Goal: Information Seeking & Learning: Learn about a topic

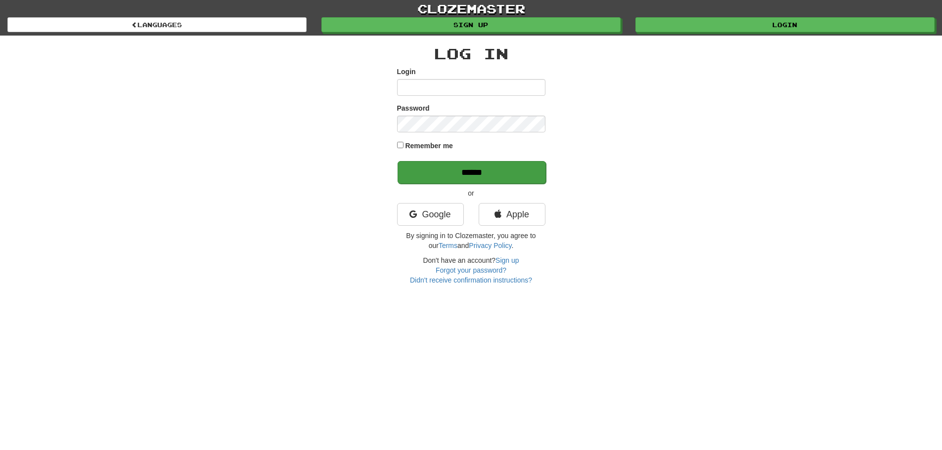
type input "**********"
click at [408, 170] on input "******" at bounding box center [471, 172] width 148 height 23
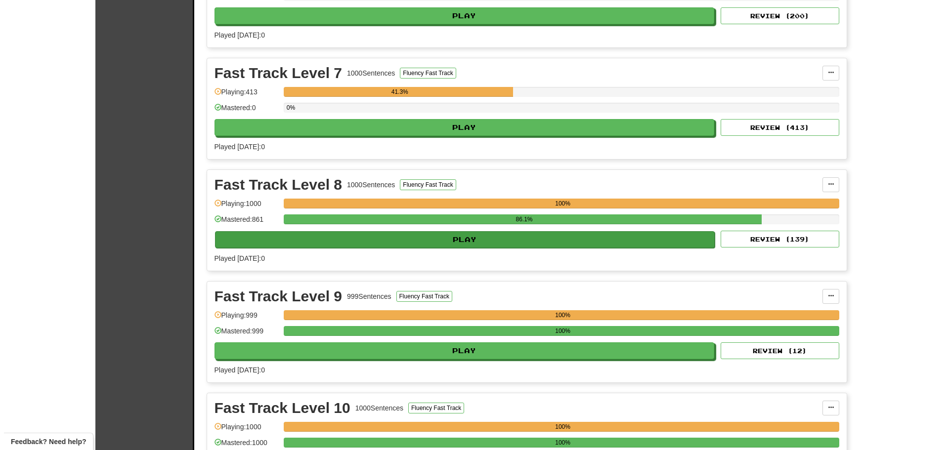
scroll to position [890, 0]
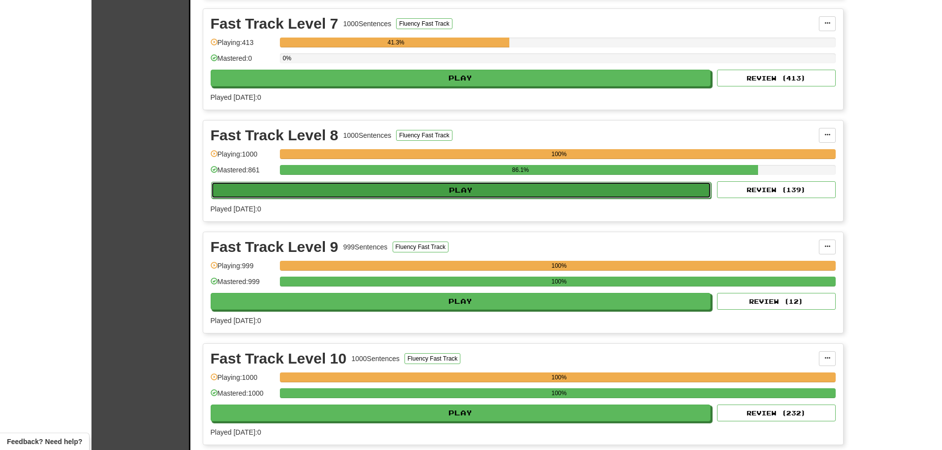
click at [265, 188] on button "Play" at bounding box center [461, 190] width 500 height 17
select select "**"
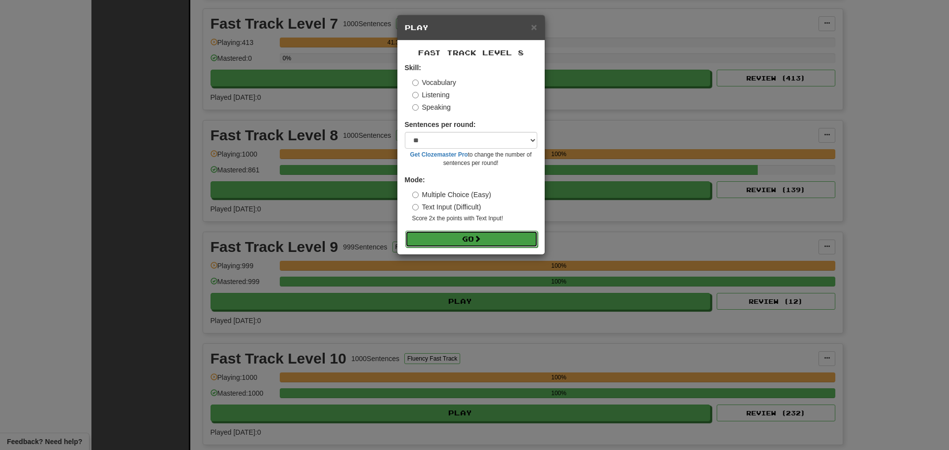
click at [426, 238] on button "Go" at bounding box center [471, 239] width 132 height 17
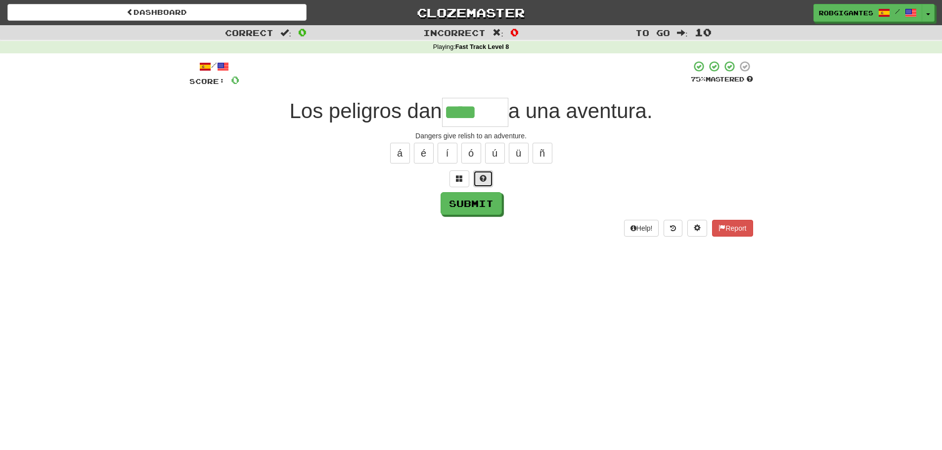
click at [487, 179] on button at bounding box center [483, 179] width 20 height 17
type input "*******"
click at [457, 206] on button "Submit" at bounding box center [471, 204] width 61 height 23
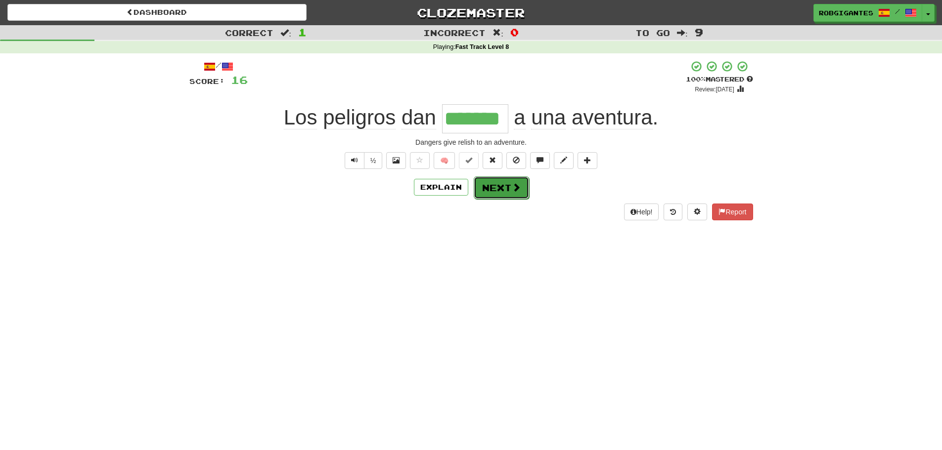
click at [487, 185] on button "Next" at bounding box center [501, 188] width 55 height 23
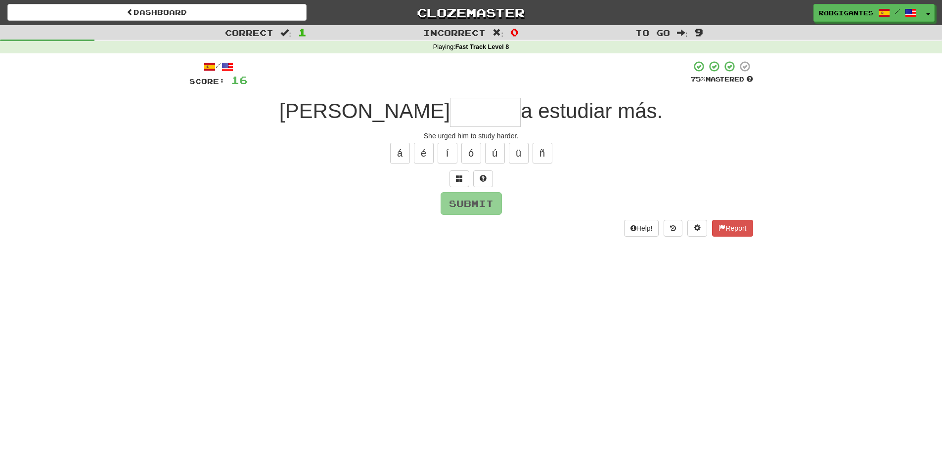
type input "*"
click at [485, 177] on span at bounding box center [483, 178] width 7 height 7
click at [467, 178] on button at bounding box center [471, 179] width 20 height 17
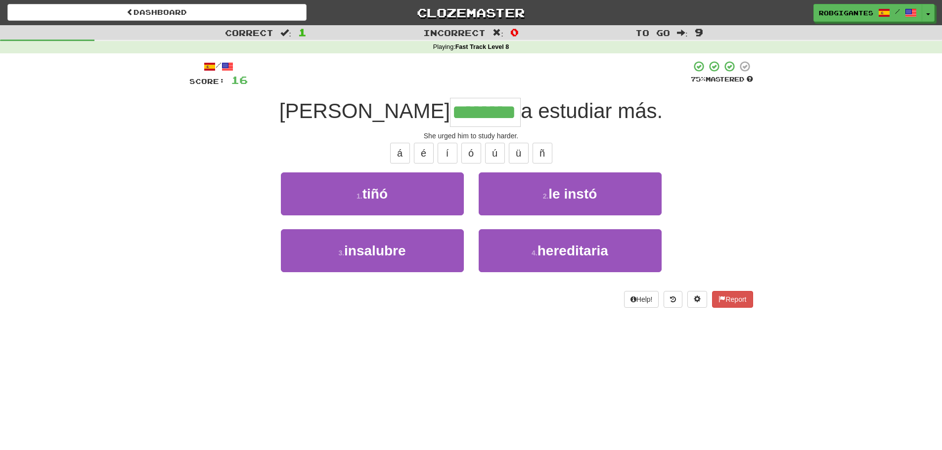
type input "********"
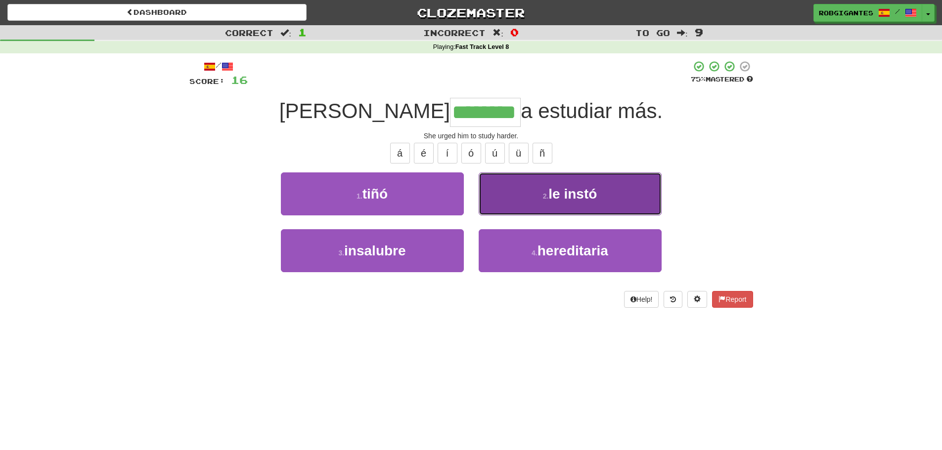
click at [537, 189] on button "2 . le instó" at bounding box center [570, 194] width 183 height 43
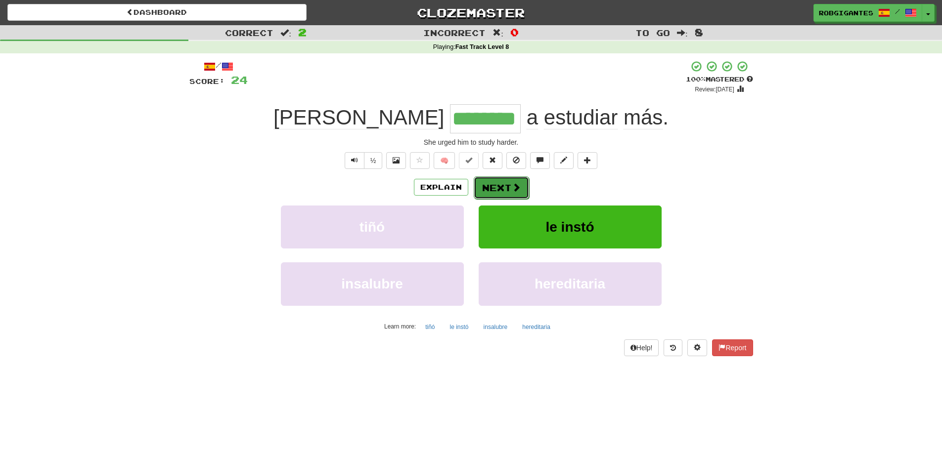
click at [490, 183] on button "Next" at bounding box center [501, 188] width 55 height 23
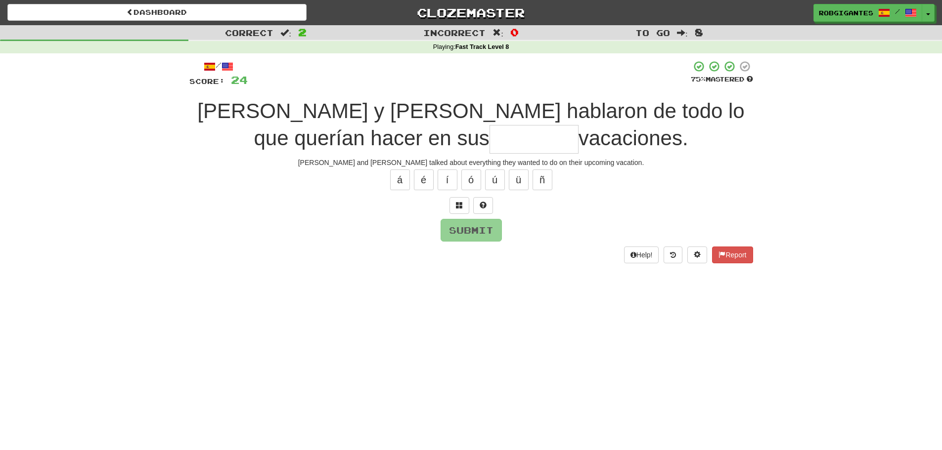
click at [338, 141] on div "Tom y Mary hablaron de todo lo que querían hacer en sus vacaciones." at bounding box center [471, 126] width 564 height 56
click at [489, 143] on input "text" at bounding box center [533, 139] width 89 height 29
type input "********"
click at [457, 230] on button "Submit" at bounding box center [471, 231] width 61 height 23
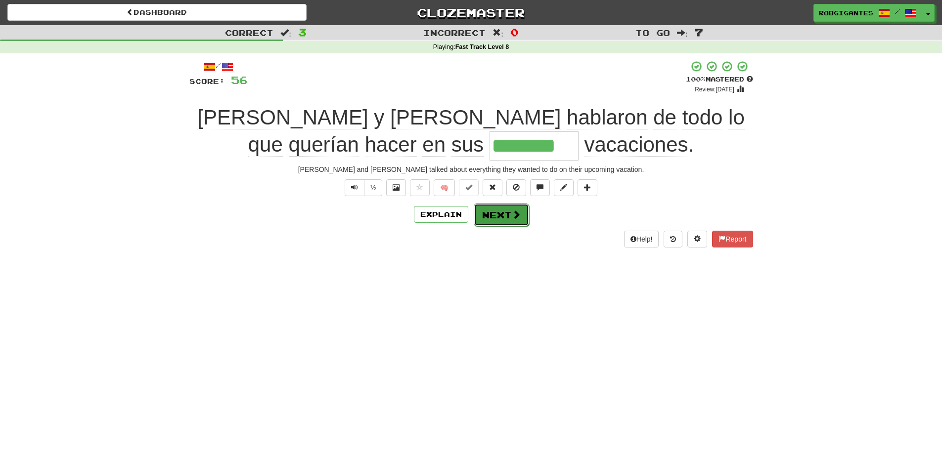
click at [495, 213] on button "Next" at bounding box center [501, 215] width 55 height 23
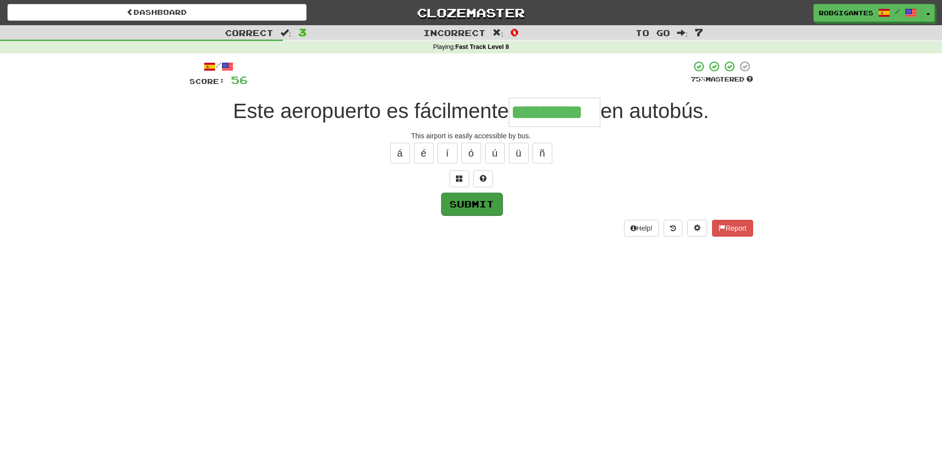
type input "*********"
click at [464, 205] on button "Submit" at bounding box center [471, 204] width 61 height 23
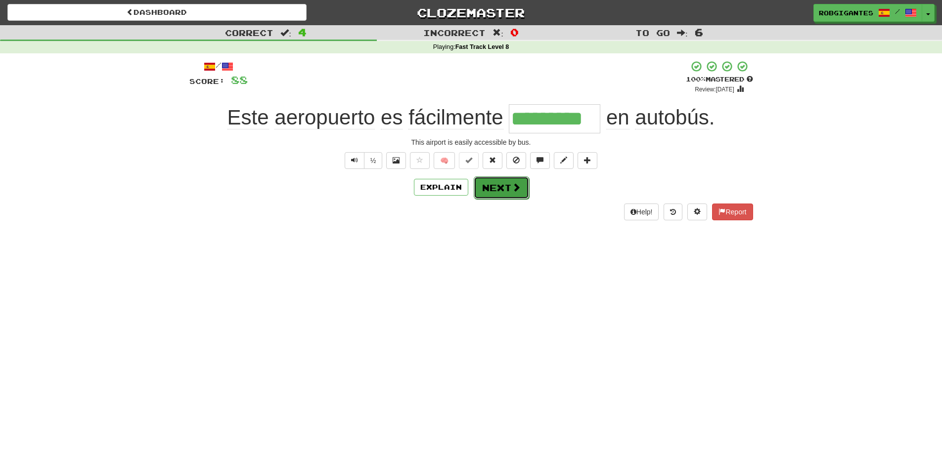
click at [491, 186] on button "Next" at bounding box center [501, 188] width 55 height 23
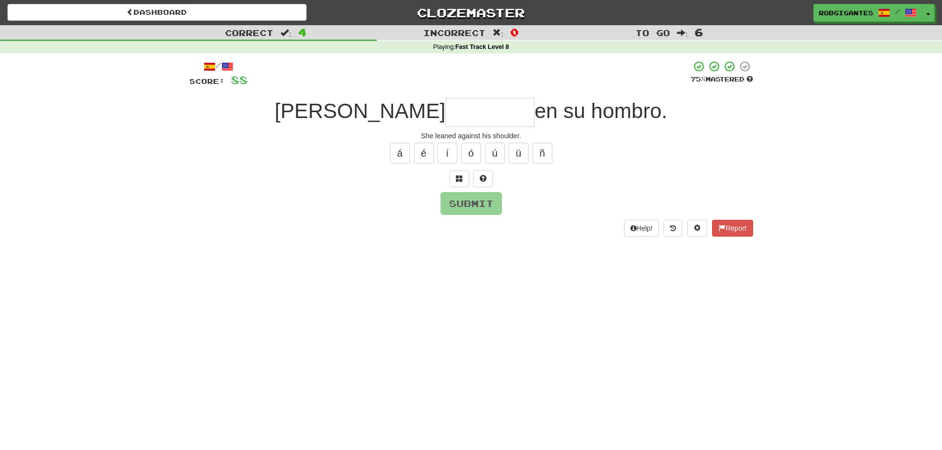
type input "*"
click at [481, 177] on span at bounding box center [483, 178] width 7 height 7
click at [462, 177] on button at bounding box center [471, 179] width 20 height 17
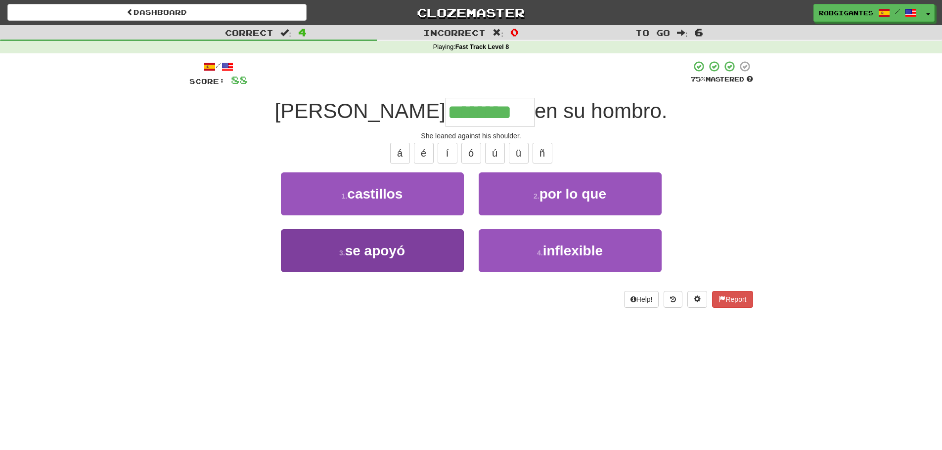
type input "********"
click at [365, 253] on span "se apoyó" at bounding box center [375, 250] width 60 height 15
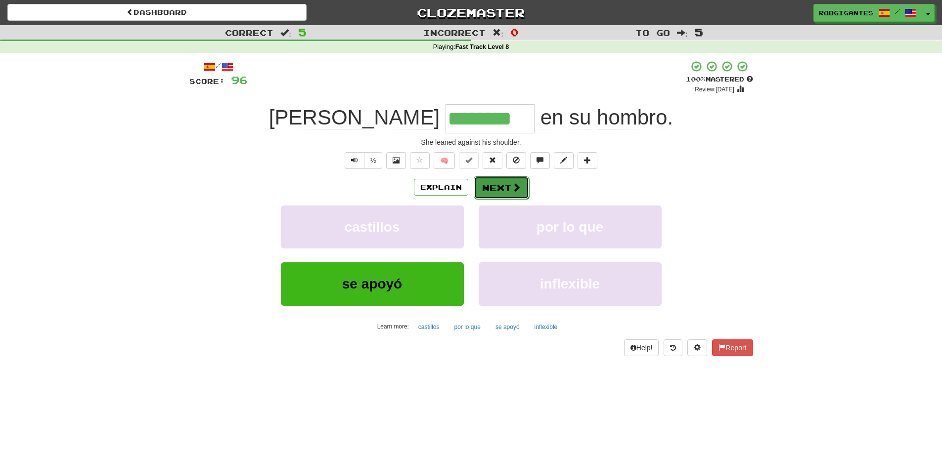
click at [507, 189] on button "Next" at bounding box center [501, 188] width 55 height 23
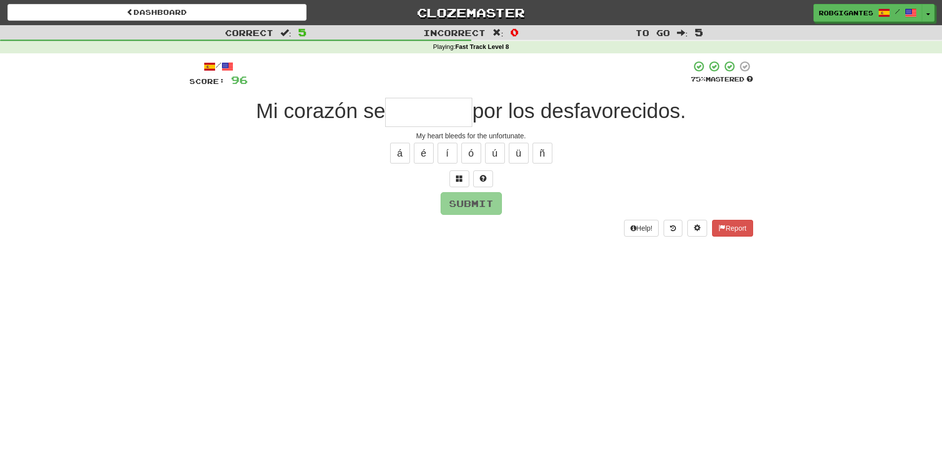
type input "*"
click at [478, 174] on button at bounding box center [483, 179] width 20 height 17
click at [475, 177] on button at bounding box center [471, 179] width 20 height 17
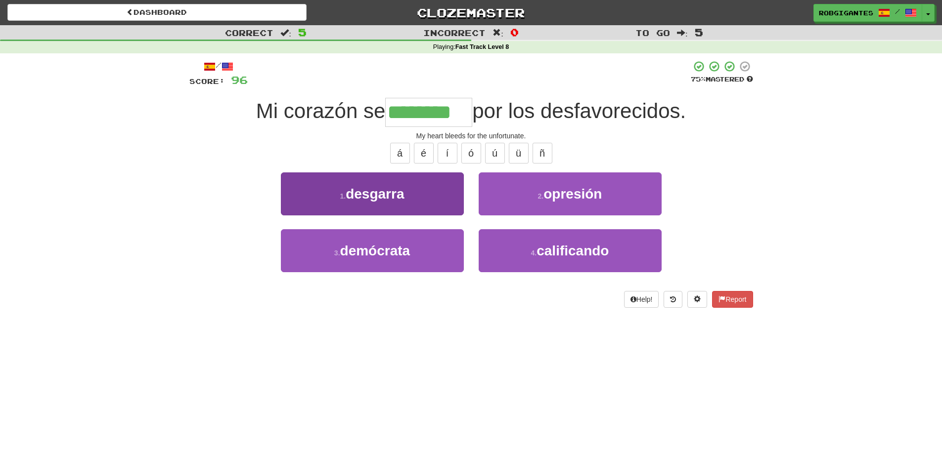
type input "********"
click at [361, 187] on span "desgarra" at bounding box center [375, 193] width 58 height 15
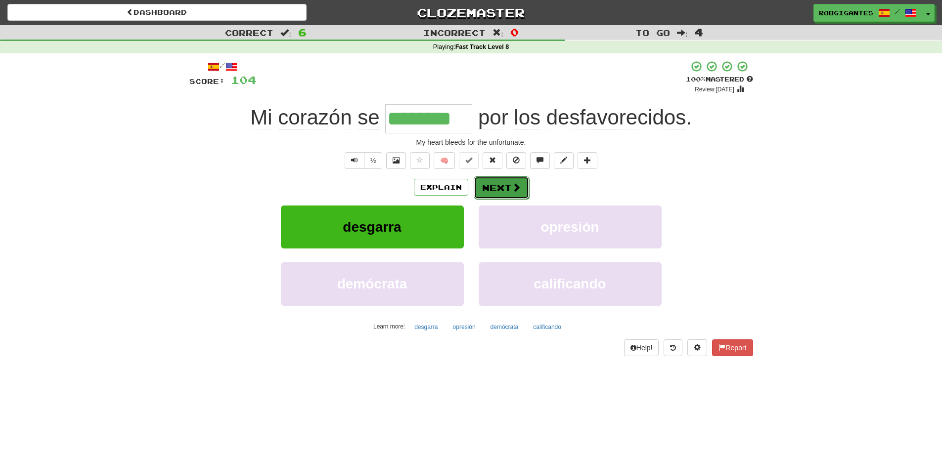
click at [487, 184] on button "Next" at bounding box center [501, 188] width 55 height 23
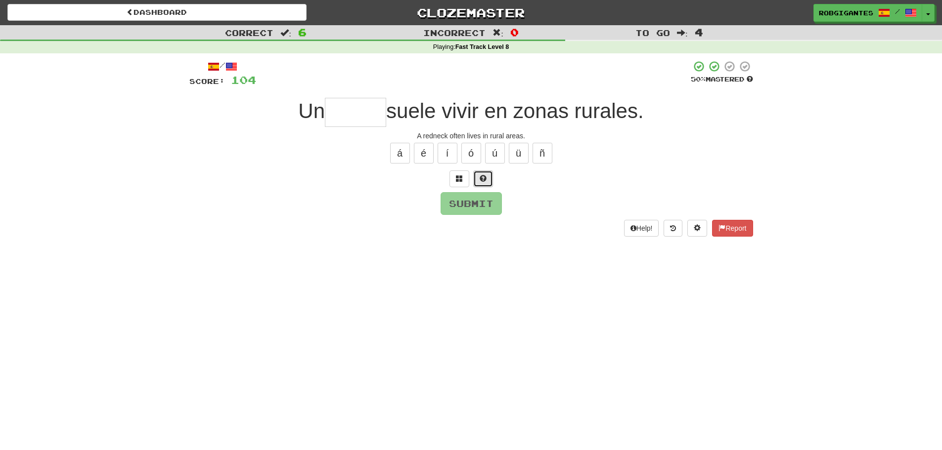
click at [480, 178] on span at bounding box center [483, 178] width 7 height 7
click at [468, 176] on span at bounding box center [471, 178] width 7 height 7
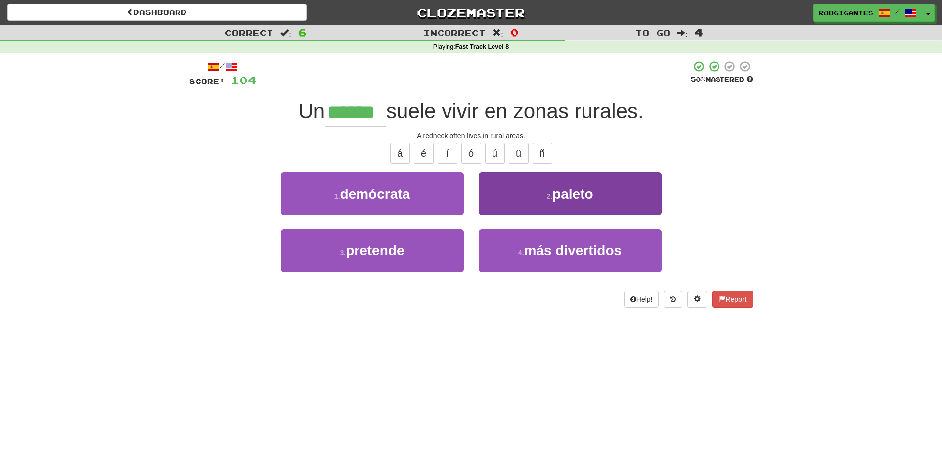
type input "******"
click at [527, 197] on button "2 . paleto" at bounding box center [570, 194] width 183 height 43
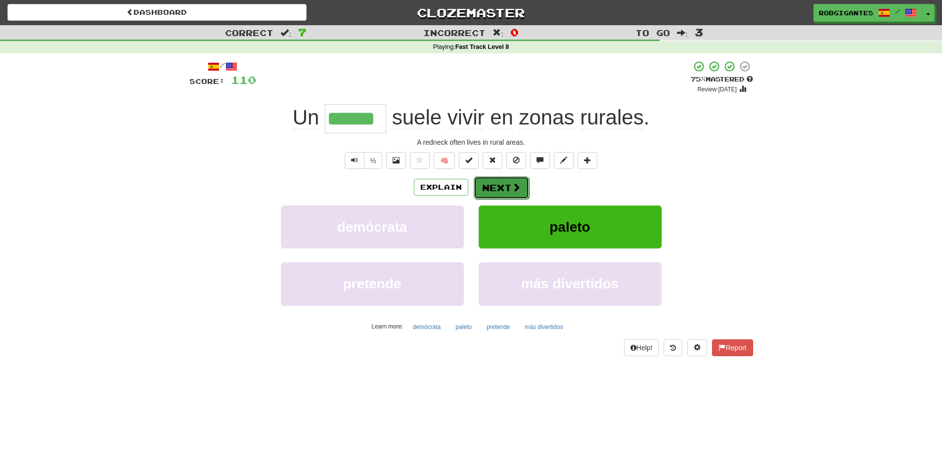
click at [489, 184] on button "Next" at bounding box center [501, 188] width 55 height 23
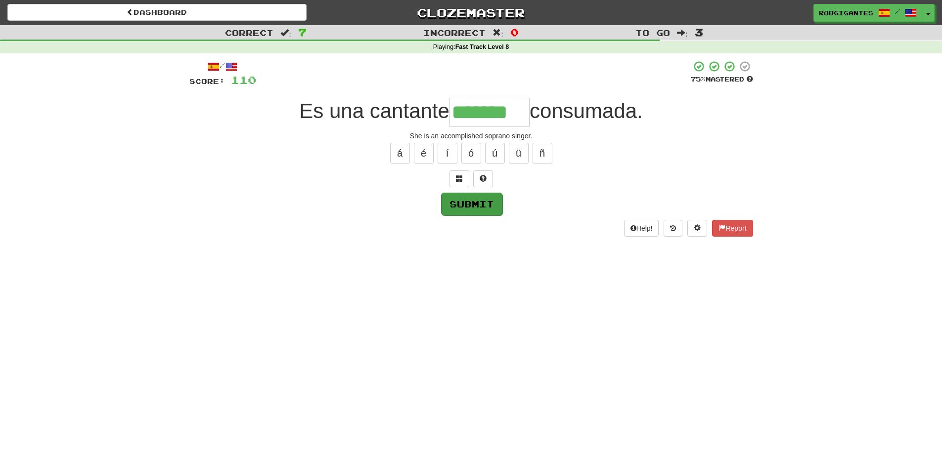
type input "*******"
click at [475, 204] on button "Submit" at bounding box center [471, 204] width 61 height 23
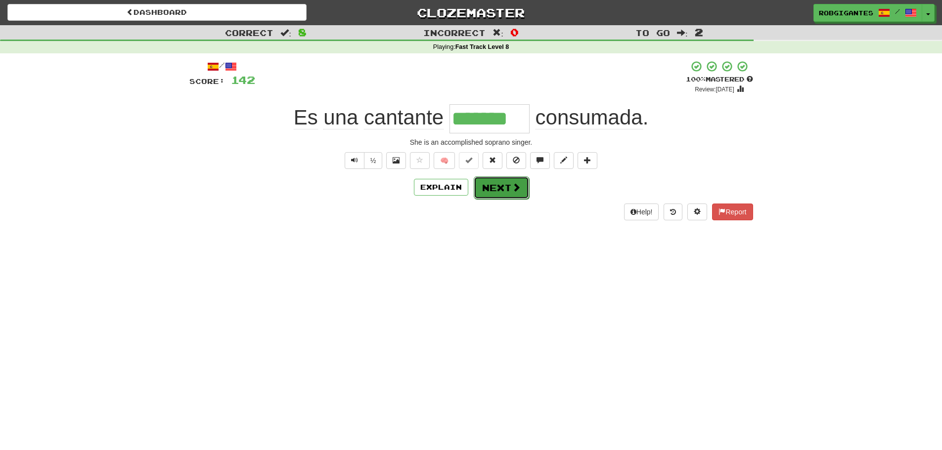
click at [500, 187] on button "Next" at bounding box center [501, 188] width 55 height 23
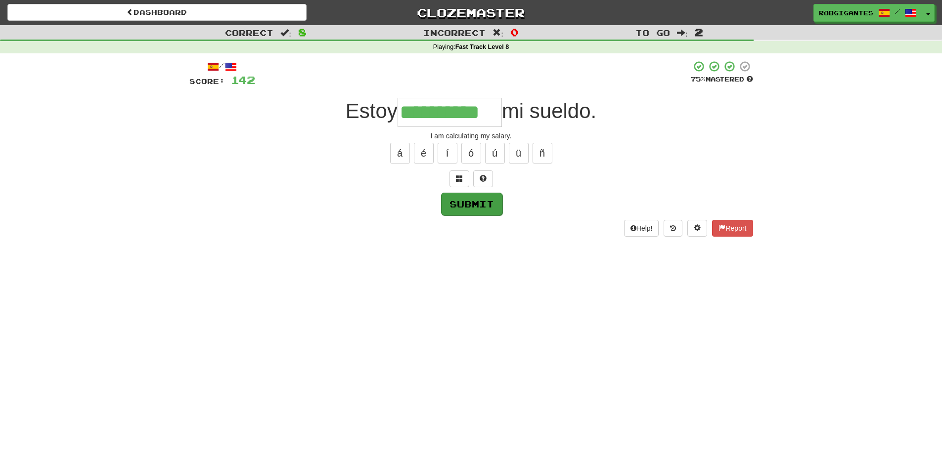
type input "**********"
click at [472, 199] on button "Submit" at bounding box center [471, 204] width 61 height 23
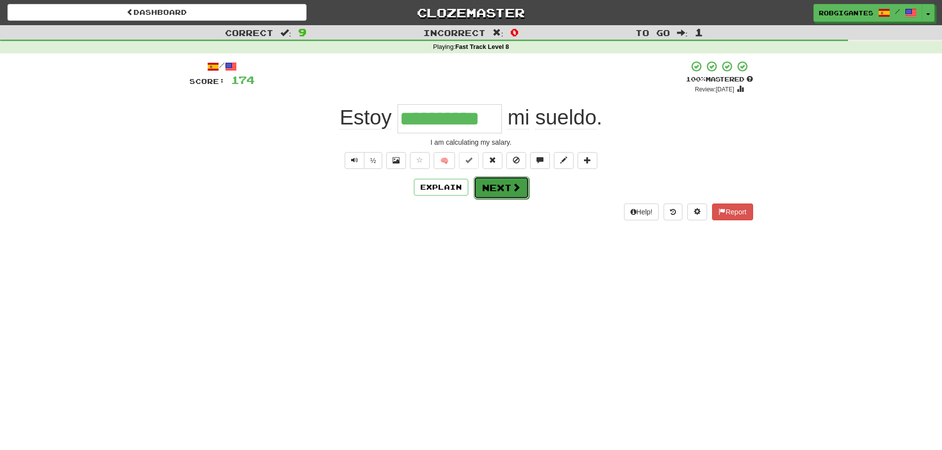
click at [504, 181] on button "Next" at bounding box center [501, 188] width 55 height 23
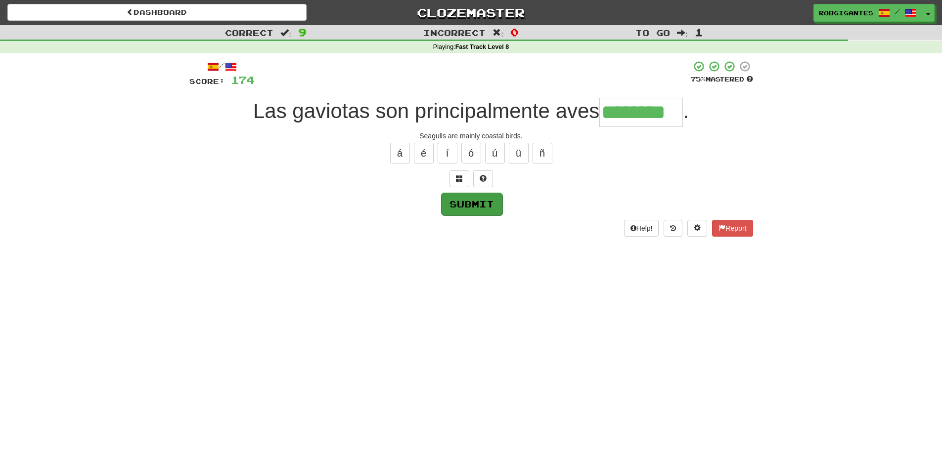
type input "********"
click at [469, 205] on button "Submit" at bounding box center [471, 204] width 61 height 23
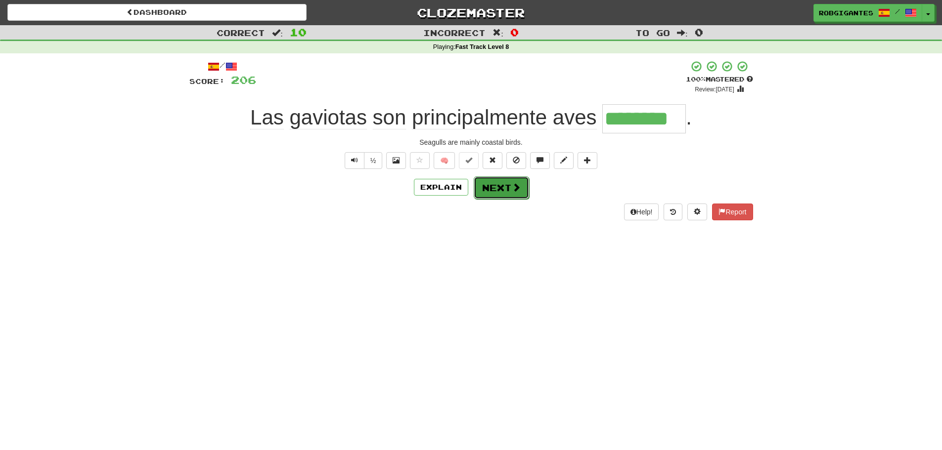
click at [498, 186] on button "Next" at bounding box center [501, 188] width 55 height 23
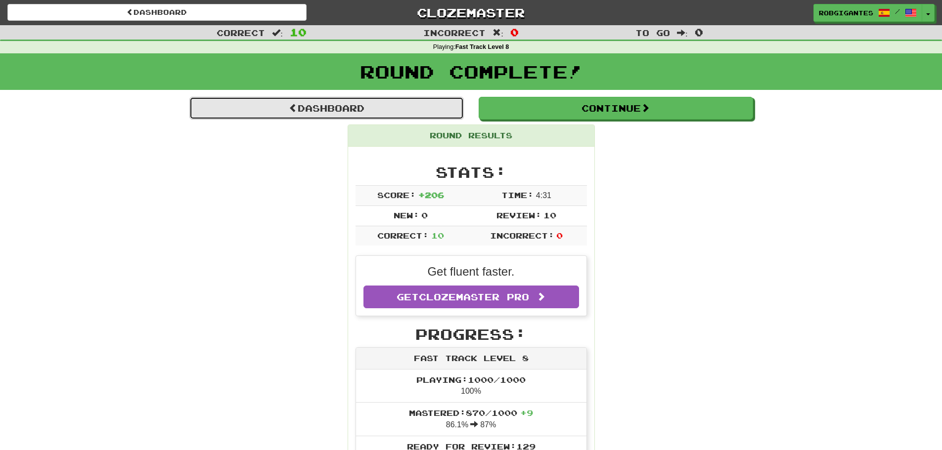
click at [319, 109] on link "Dashboard" at bounding box center [326, 108] width 274 height 23
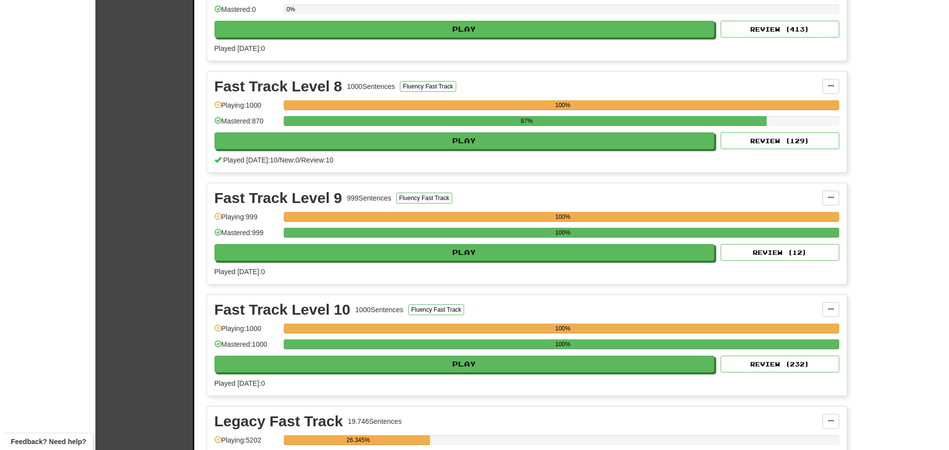
scroll to position [939, 0]
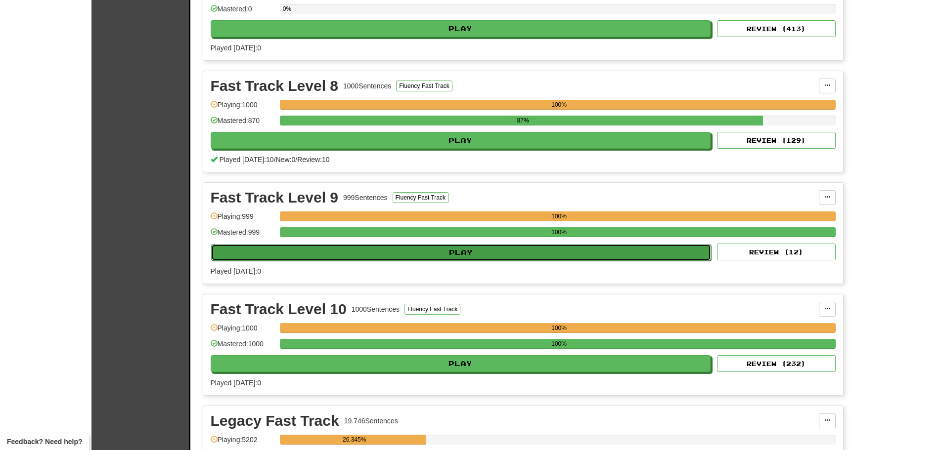
click at [464, 251] on button "Play" at bounding box center [461, 252] width 500 height 17
select select "**"
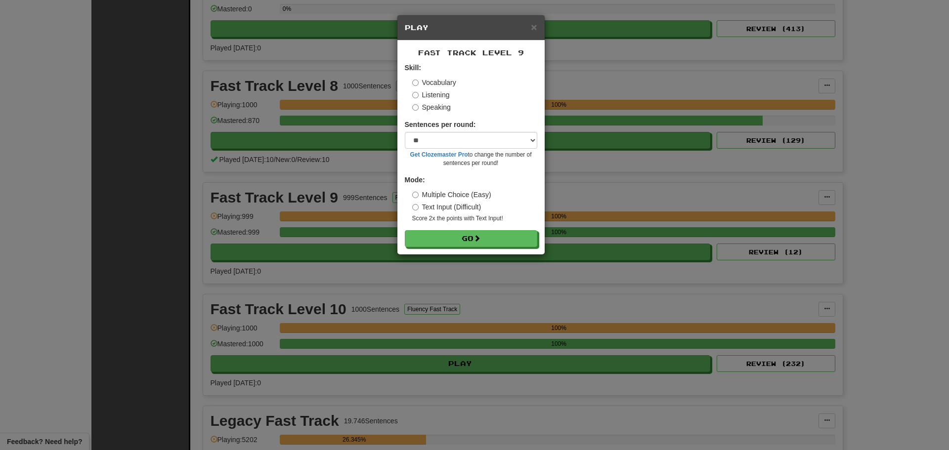
click at [423, 94] on label "Listening" at bounding box center [431, 95] width 38 height 10
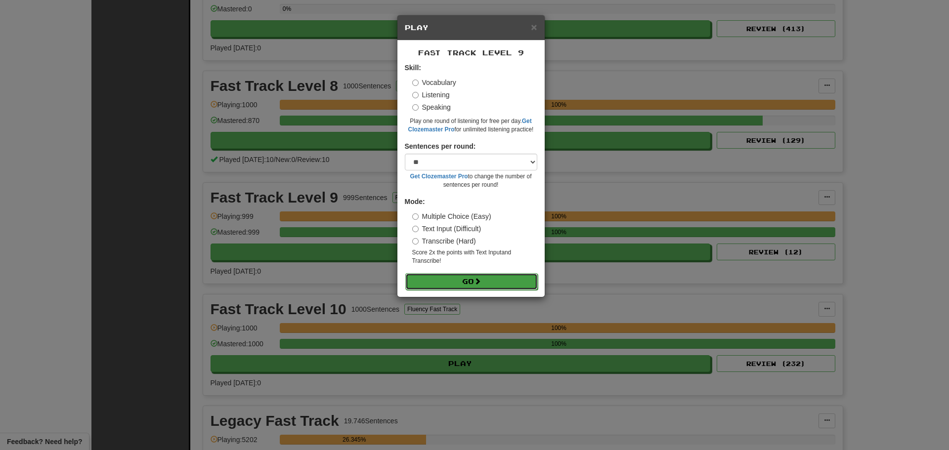
click at [466, 281] on button "Go" at bounding box center [471, 281] width 132 height 17
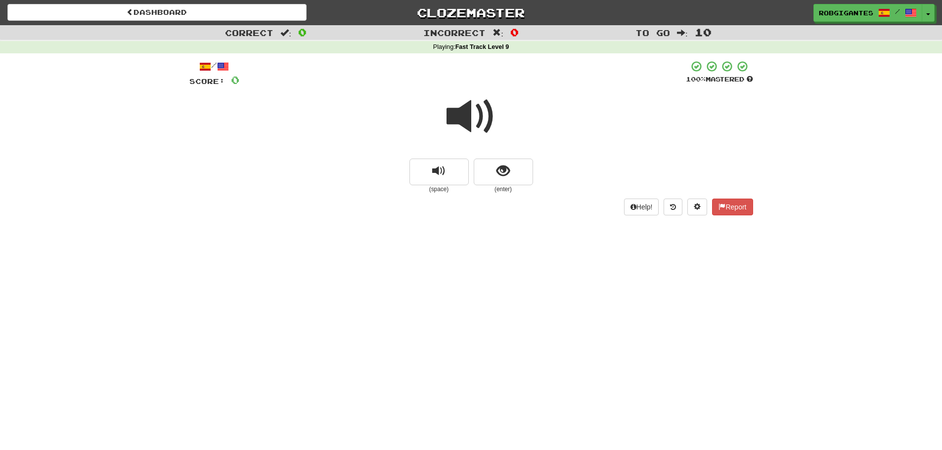
click at [471, 116] on span at bounding box center [470, 116] width 49 height 49
click at [479, 170] on button "show sentence" at bounding box center [503, 172] width 59 height 27
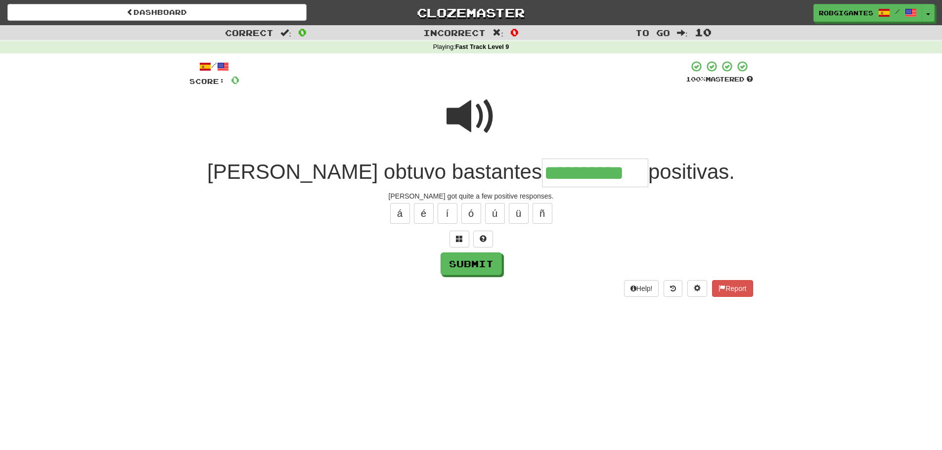
type input "**********"
click at [459, 112] on span at bounding box center [470, 116] width 49 height 49
click at [459, 262] on button "Submit" at bounding box center [471, 264] width 61 height 23
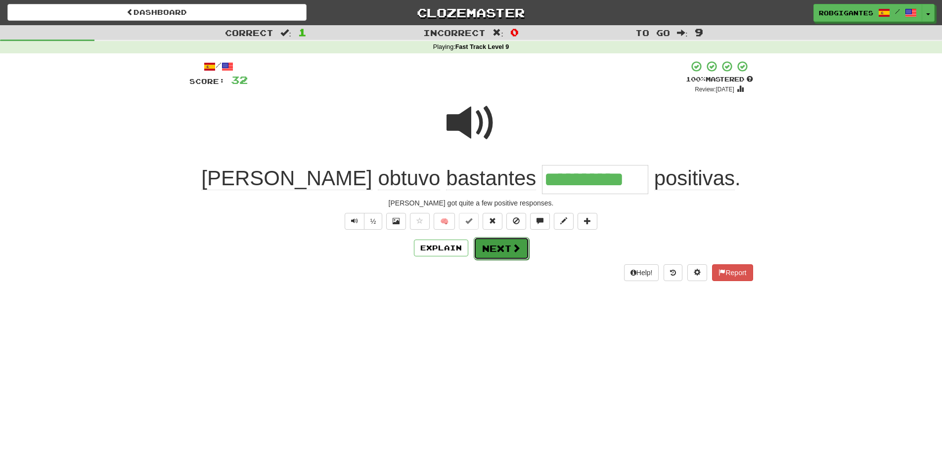
click at [487, 250] on button "Next" at bounding box center [501, 248] width 55 height 23
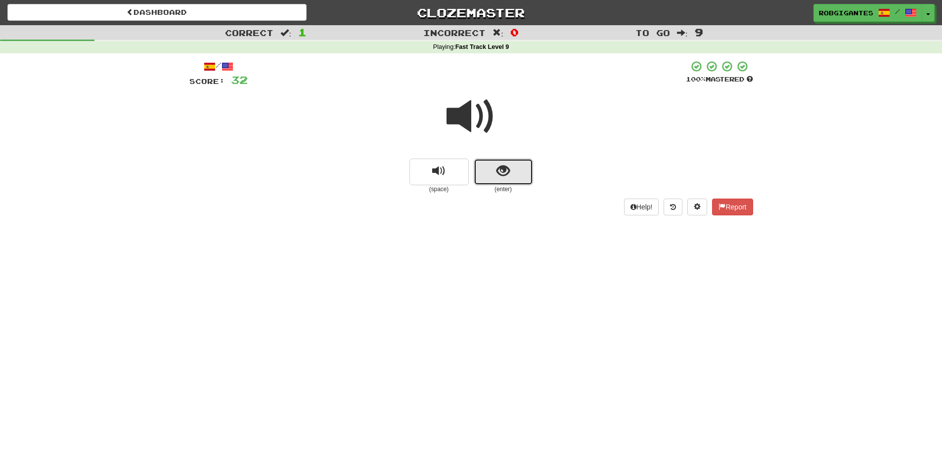
click at [478, 167] on button "show sentence" at bounding box center [503, 172] width 59 height 27
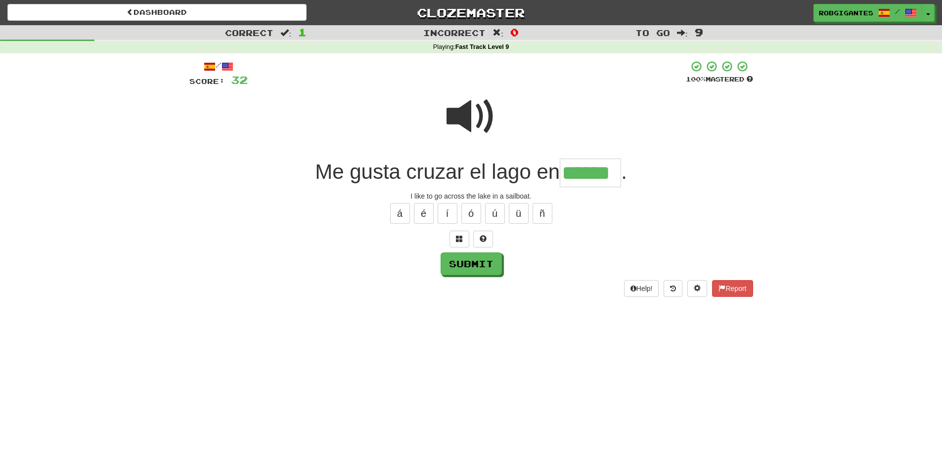
type input "******"
click at [466, 116] on span at bounding box center [470, 116] width 49 height 49
click at [469, 259] on button "Submit" at bounding box center [471, 264] width 61 height 23
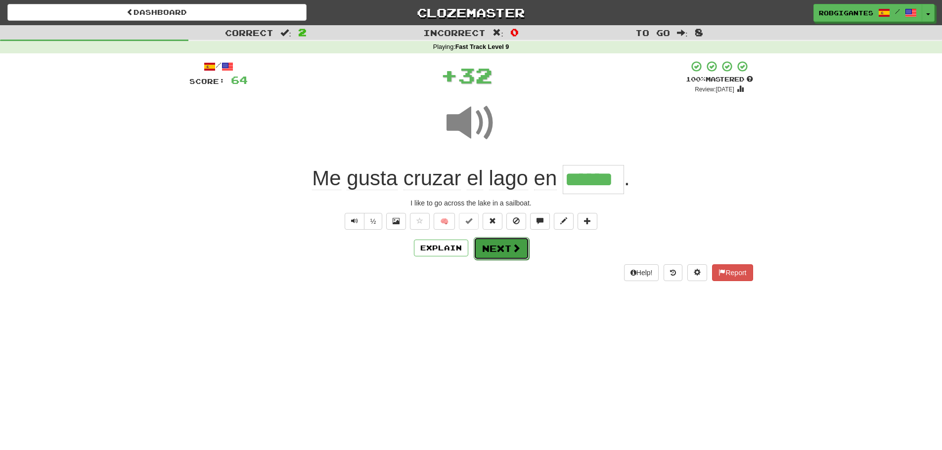
click at [495, 246] on button "Next" at bounding box center [501, 248] width 55 height 23
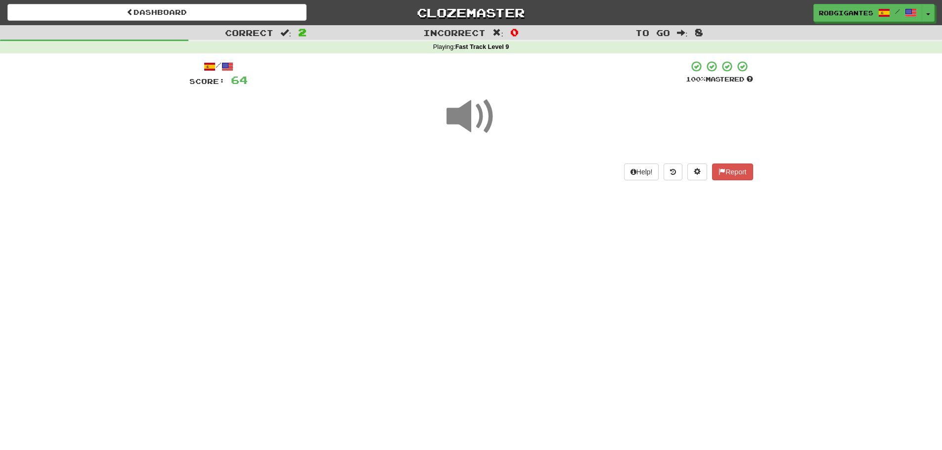
click at [466, 114] on span at bounding box center [470, 116] width 49 height 49
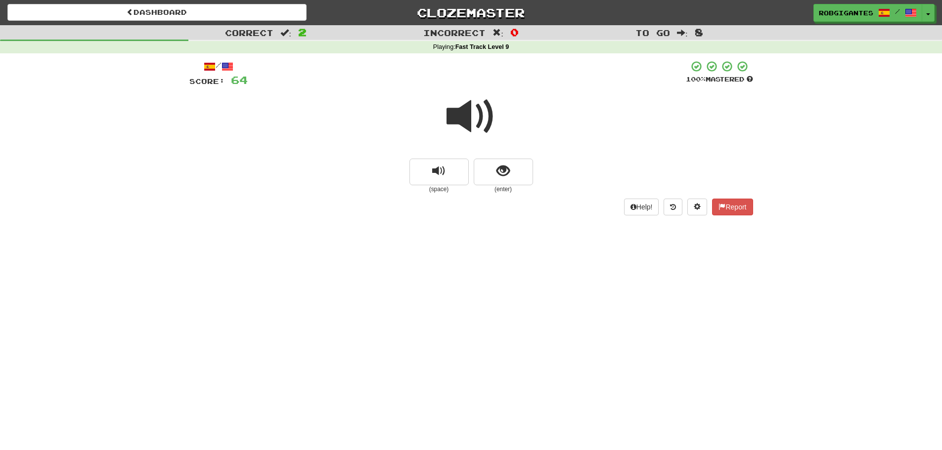
click at [470, 114] on span at bounding box center [470, 116] width 49 height 49
click at [482, 174] on button "show sentence" at bounding box center [503, 172] width 59 height 27
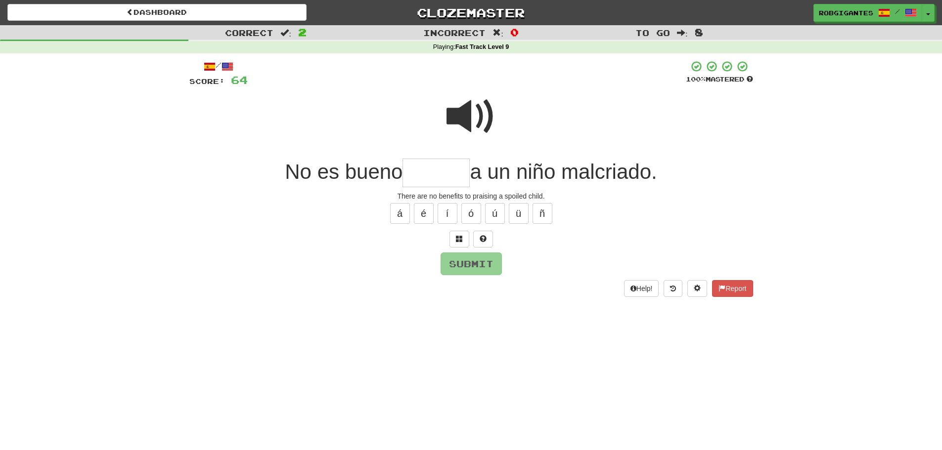
click at [464, 119] on span at bounding box center [470, 116] width 49 height 49
click at [419, 172] on input "text" at bounding box center [435, 173] width 67 height 29
type input "*"
click at [470, 116] on span at bounding box center [470, 116] width 49 height 49
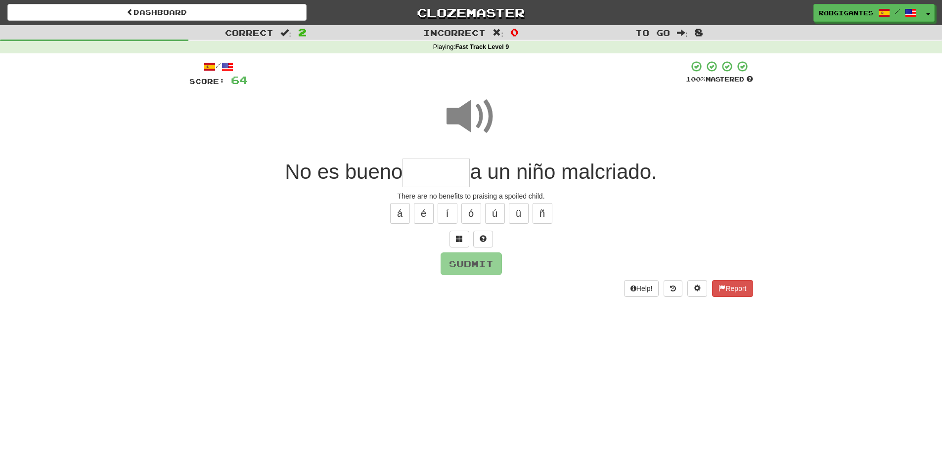
click at [414, 170] on input "text" at bounding box center [435, 173] width 67 height 29
type input "*"
click at [484, 242] on span at bounding box center [483, 238] width 7 height 7
click at [466, 116] on span at bounding box center [470, 116] width 49 height 49
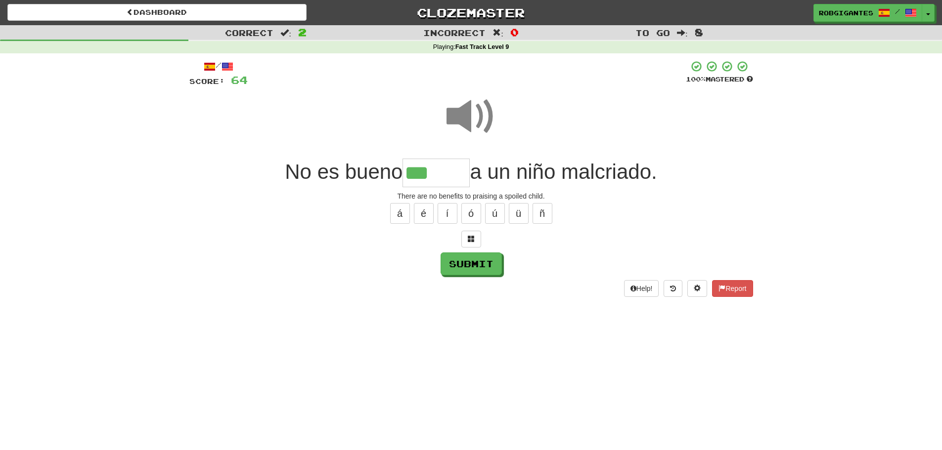
click at [431, 175] on input "***" at bounding box center [435, 173] width 67 height 29
type input "*******"
click at [461, 112] on span at bounding box center [470, 116] width 49 height 49
click at [455, 114] on span at bounding box center [470, 116] width 49 height 49
click at [455, 113] on span at bounding box center [470, 116] width 49 height 49
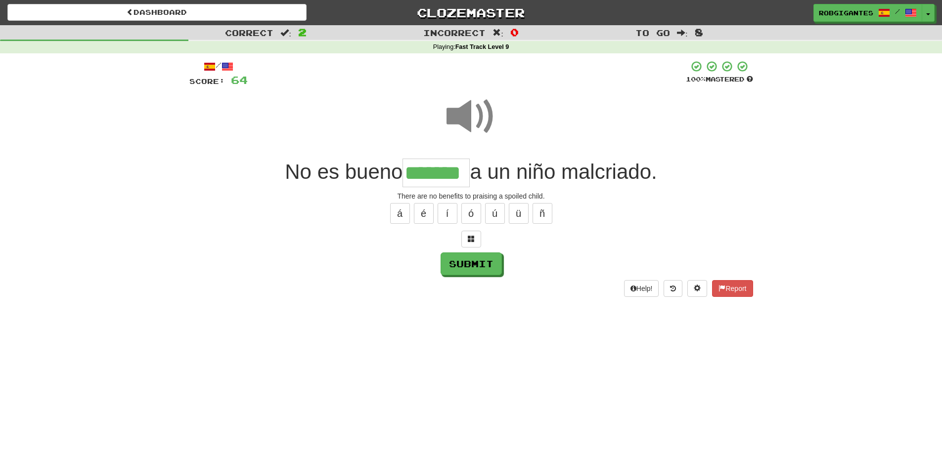
click at [455, 113] on span at bounding box center [470, 116] width 49 height 49
click at [465, 119] on span at bounding box center [470, 116] width 49 height 49
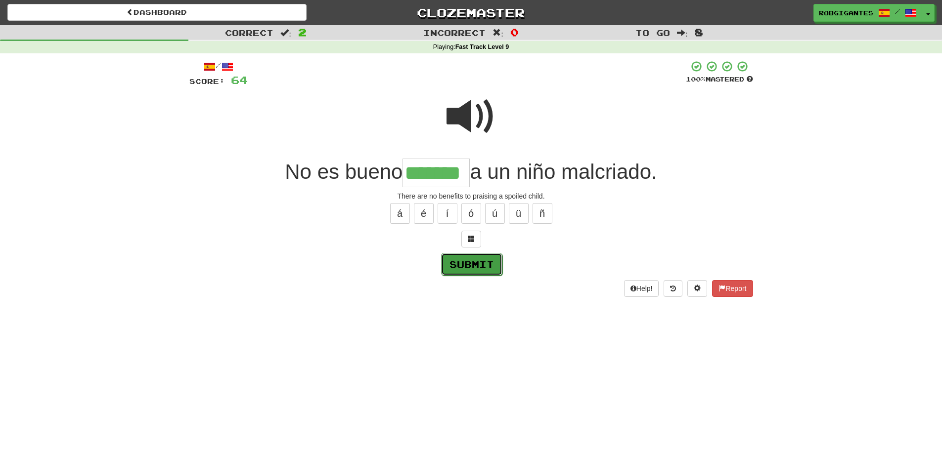
click at [471, 263] on button "Submit" at bounding box center [471, 264] width 61 height 23
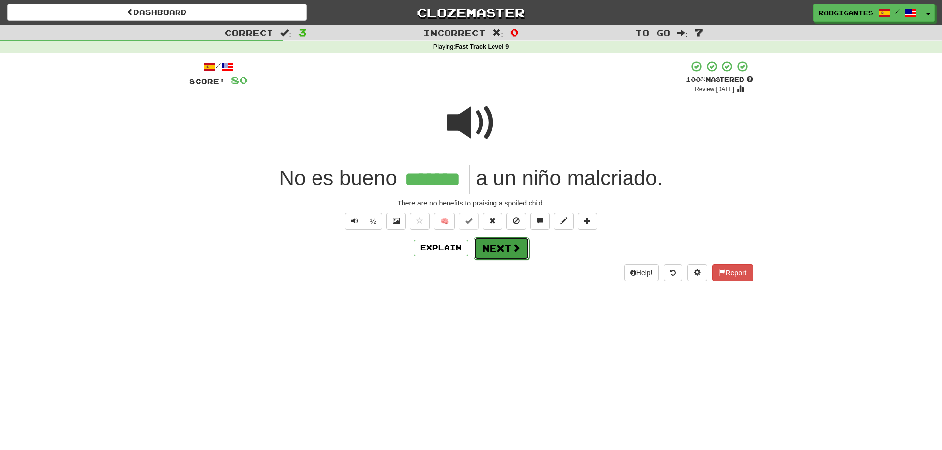
click at [514, 249] on span at bounding box center [516, 248] width 9 height 9
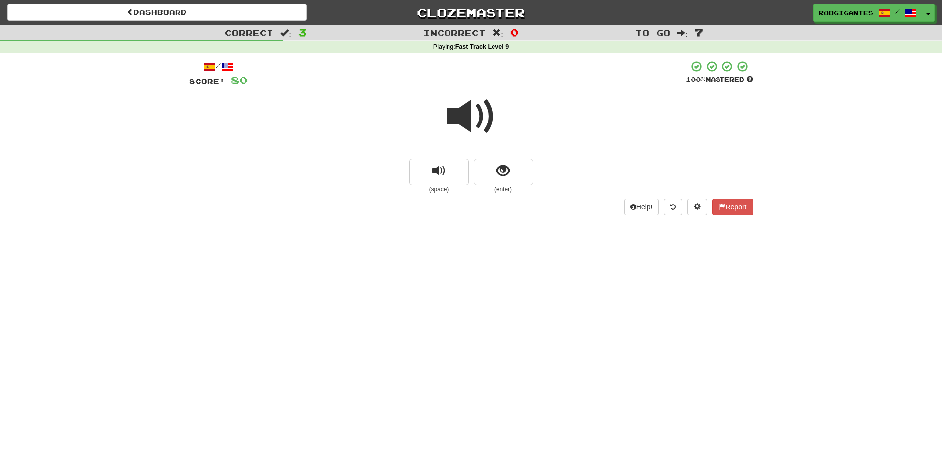
click at [468, 111] on span at bounding box center [470, 116] width 49 height 49
click at [466, 106] on span at bounding box center [470, 116] width 49 height 49
click at [489, 173] on button "show sentence" at bounding box center [503, 172] width 59 height 27
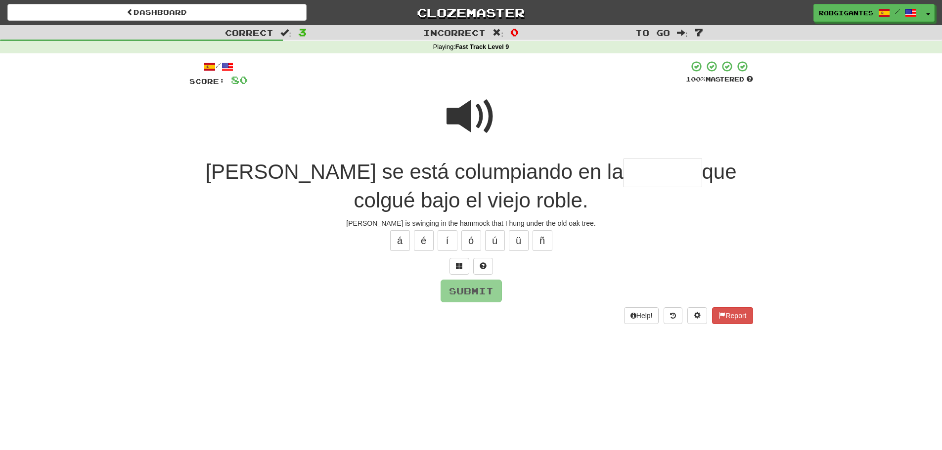
click at [452, 112] on span at bounding box center [470, 116] width 49 height 49
click at [463, 115] on span at bounding box center [470, 116] width 49 height 49
click at [623, 172] on input "text" at bounding box center [662, 173] width 79 height 29
type input "******"
click at [465, 116] on span at bounding box center [470, 116] width 49 height 49
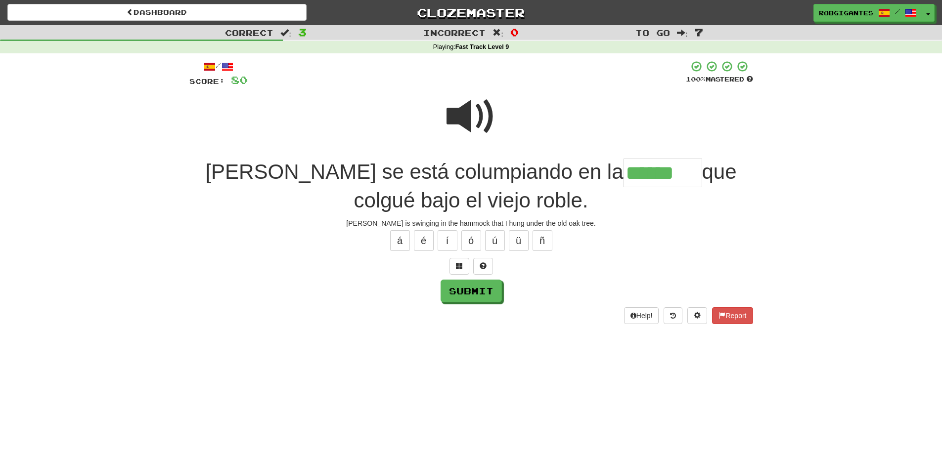
click at [459, 112] on span at bounding box center [470, 116] width 49 height 49
click at [470, 290] on button "Submit" at bounding box center [471, 291] width 61 height 23
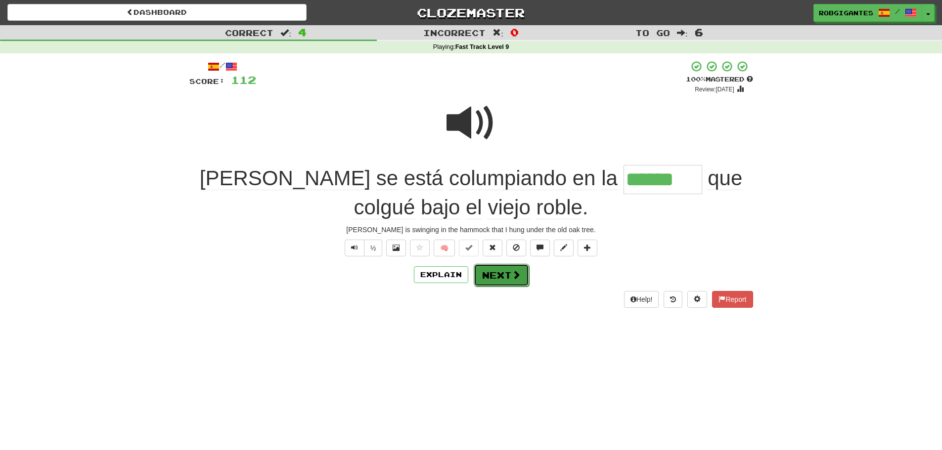
click at [508, 272] on button "Next" at bounding box center [501, 275] width 55 height 23
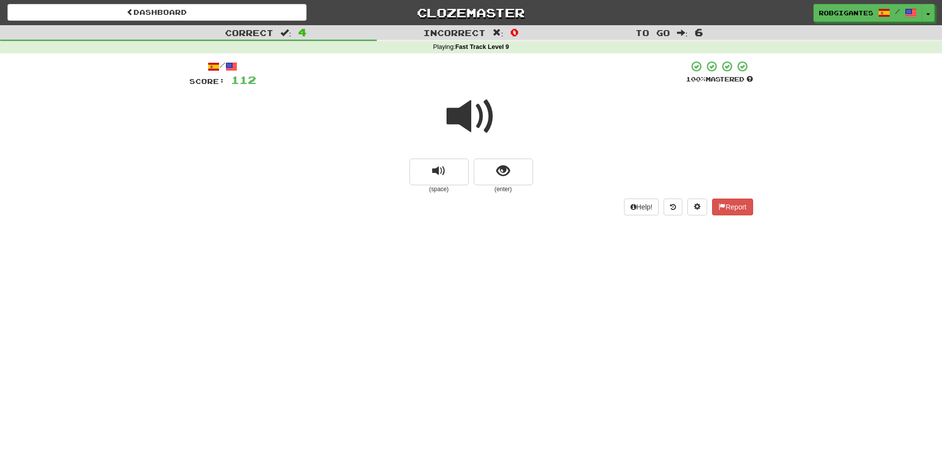
click at [460, 114] on span at bounding box center [470, 116] width 49 height 49
click at [473, 111] on span at bounding box center [470, 116] width 49 height 49
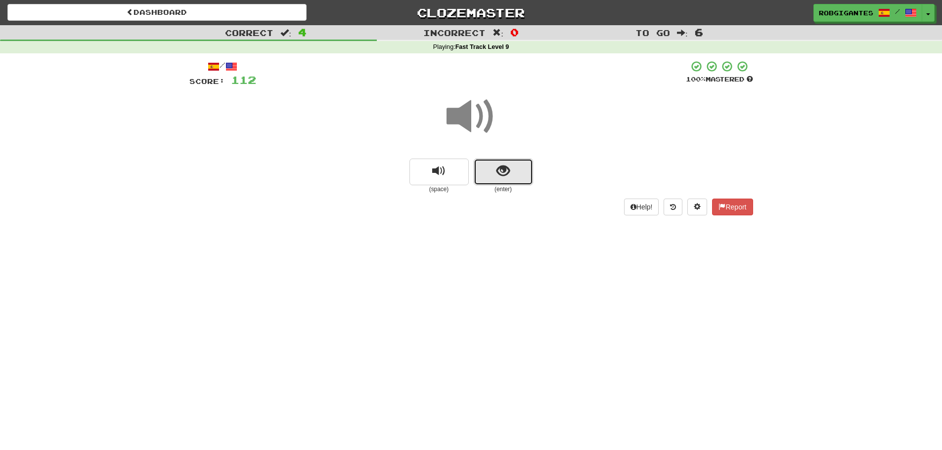
click at [482, 172] on button "show sentence" at bounding box center [503, 172] width 59 height 27
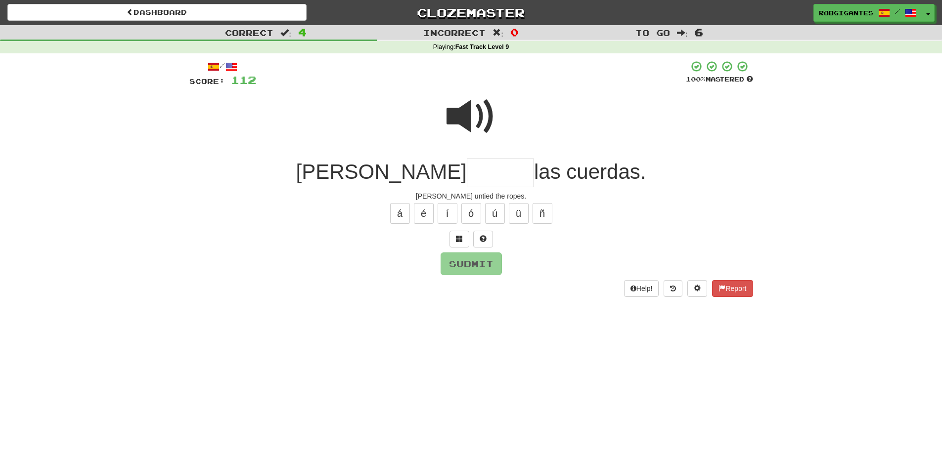
click at [466, 109] on span at bounding box center [470, 116] width 49 height 49
click at [467, 169] on input "text" at bounding box center [500, 173] width 67 height 29
type input "******"
click at [466, 115] on span at bounding box center [470, 116] width 49 height 49
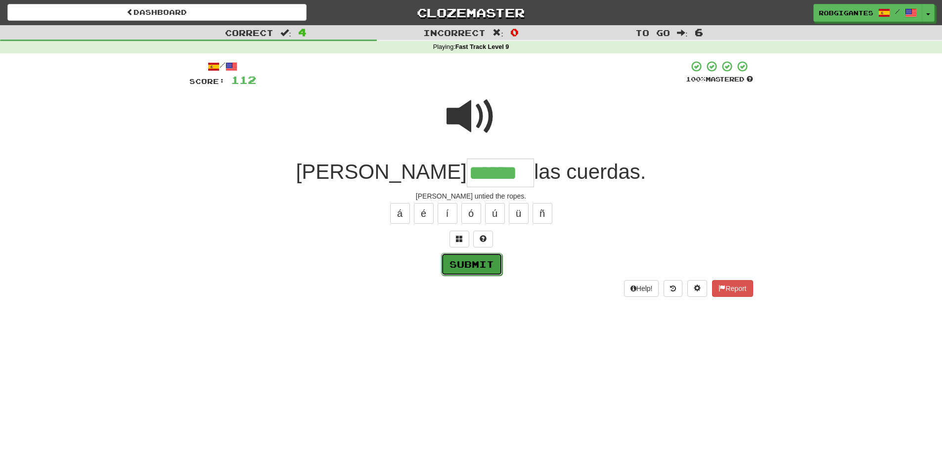
click at [463, 263] on button "Submit" at bounding box center [471, 264] width 61 height 23
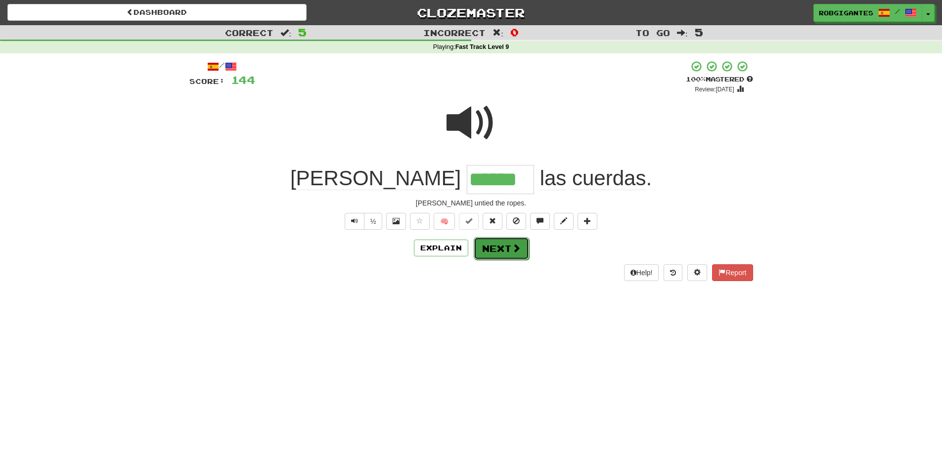
click at [491, 247] on button "Next" at bounding box center [501, 248] width 55 height 23
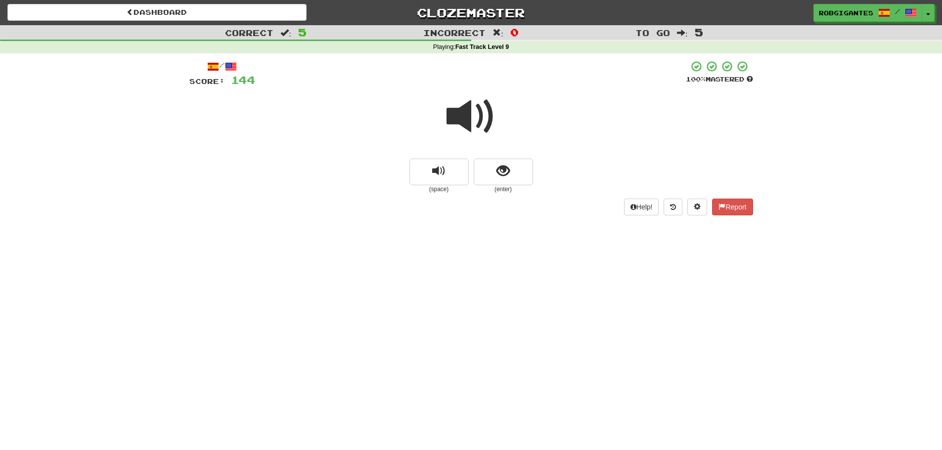
click at [455, 115] on span at bounding box center [470, 116] width 49 height 49
click at [486, 168] on button "show sentence" at bounding box center [503, 172] width 59 height 27
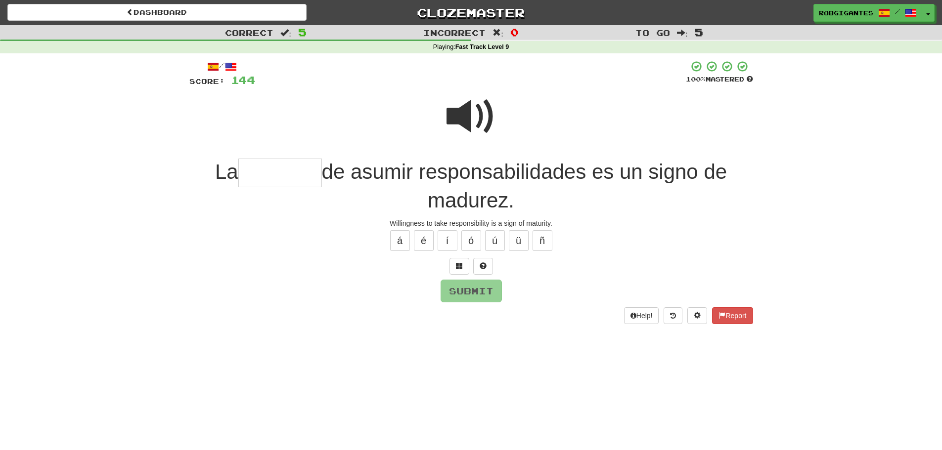
click at [466, 112] on span at bounding box center [470, 116] width 49 height 49
click at [280, 169] on input "text" at bounding box center [280, 173] width 84 height 29
click at [461, 110] on span at bounding box center [470, 116] width 49 height 49
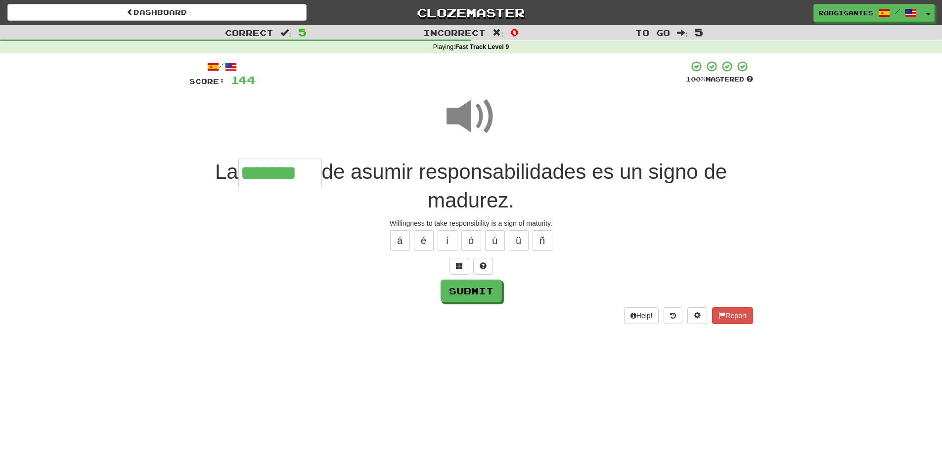
click at [317, 176] on input "*******" at bounding box center [280, 173] width 84 height 29
type input "********"
click at [470, 114] on span at bounding box center [470, 116] width 49 height 49
click at [467, 288] on button "Submit" at bounding box center [471, 291] width 61 height 23
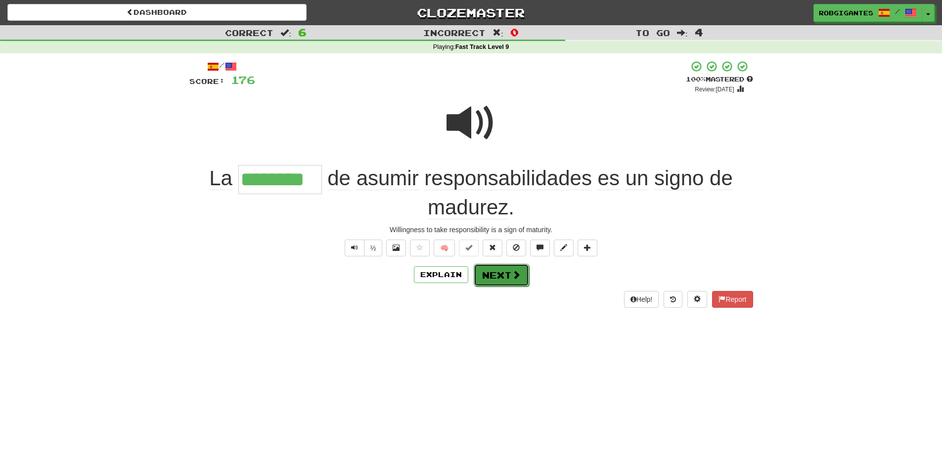
click at [502, 275] on button "Next" at bounding box center [501, 275] width 55 height 23
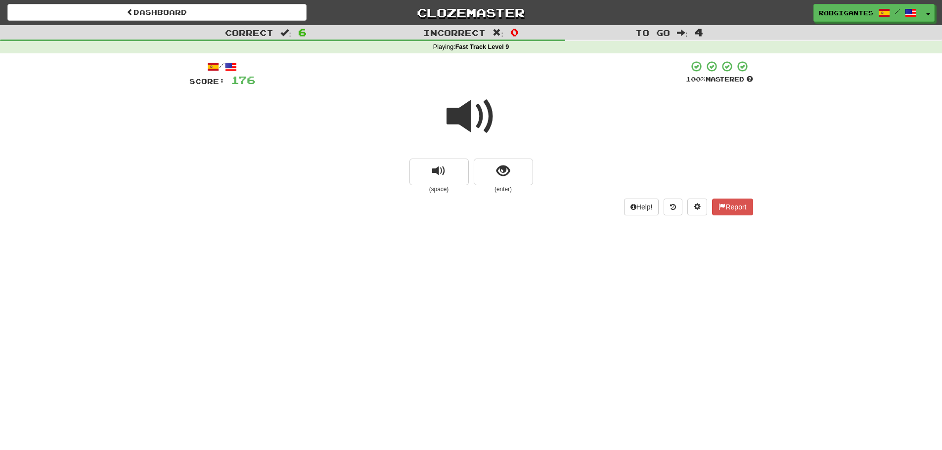
click at [473, 113] on span at bounding box center [470, 116] width 49 height 49
click at [489, 170] on button "show sentence" at bounding box center [503, 172] width 59 height 27
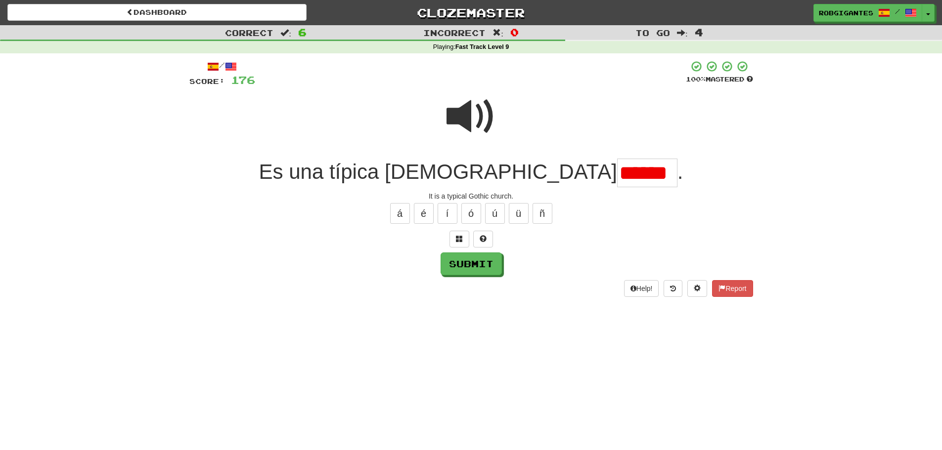
drag, startPoint x: 550, startPoint y: 178, endPoint x: 559, endPoint y: 179, distance: 8.9
click at [617, 179] on input "******" at bounding box center [647, 173] width 60 height 29
click at [473, 212] on button "ó" at bounding box center [471, 213] width 20 height 21
type input "******"
click at [458, 115] on span at bounding box center [470, 116] width 49 height 49
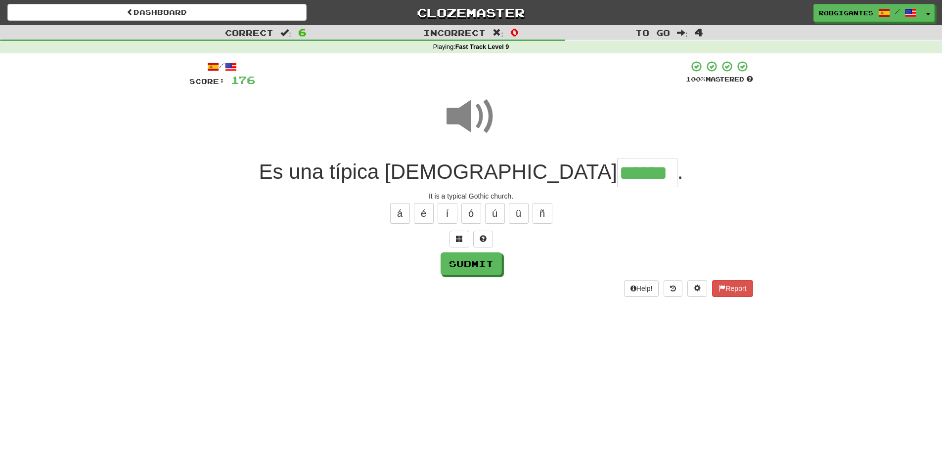
click at [464, 110] on span at bounding box center [470, 116] width 49 height 49
click at [469, 264] on button "Submit" at bounding box center [471, 264] width 61 height 23
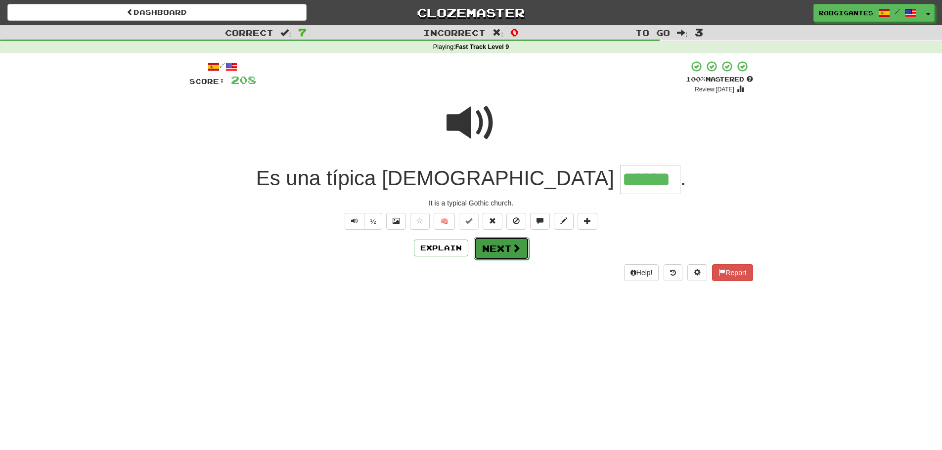
click at [512, 248] on span at bounding box center [516, 248] width 9 height 9
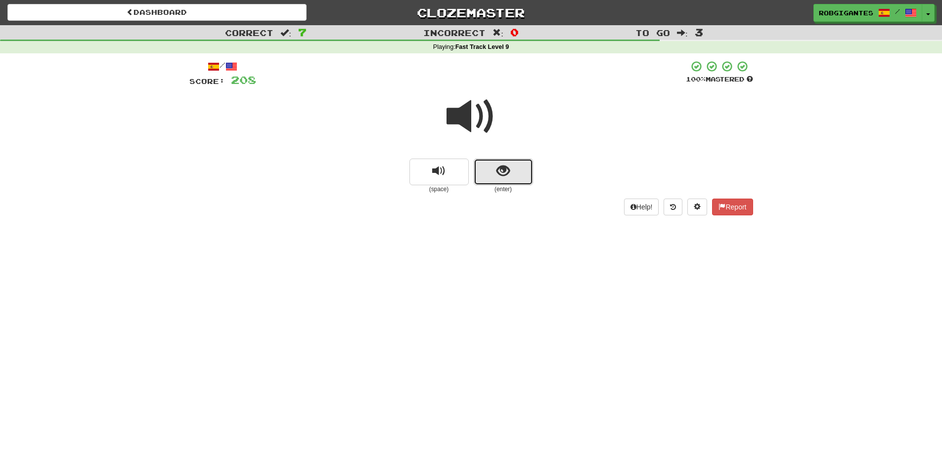
click at [478, 169] on button "show sentence" at bounding box center [503, 172] width 59 height 27
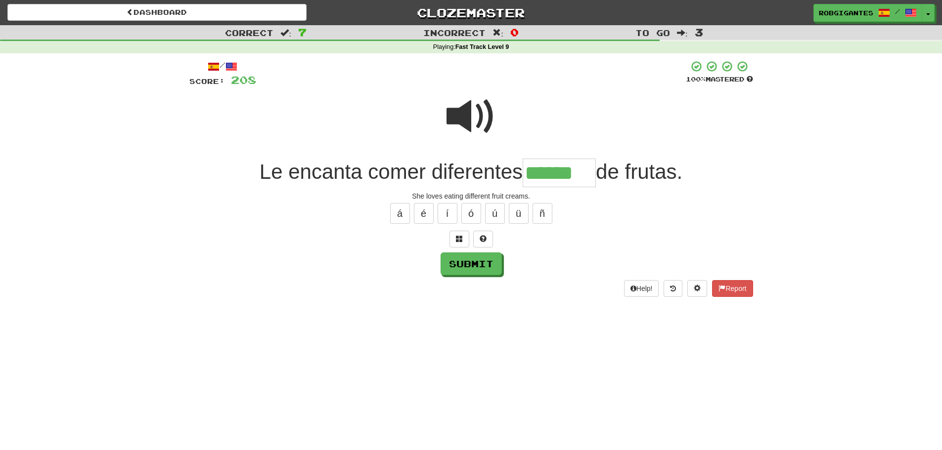
type input "******"
click at [462, 112] on span at bounding box center [470, 116] width 49 height 49
drag, startPoint x: 476, startPoint y: 263, endPoint x: 472, endPoint y: 260, distance: 5.3
click at [476, 263] on button "Submit" at bounding box center [471, 264] width 61 height 23
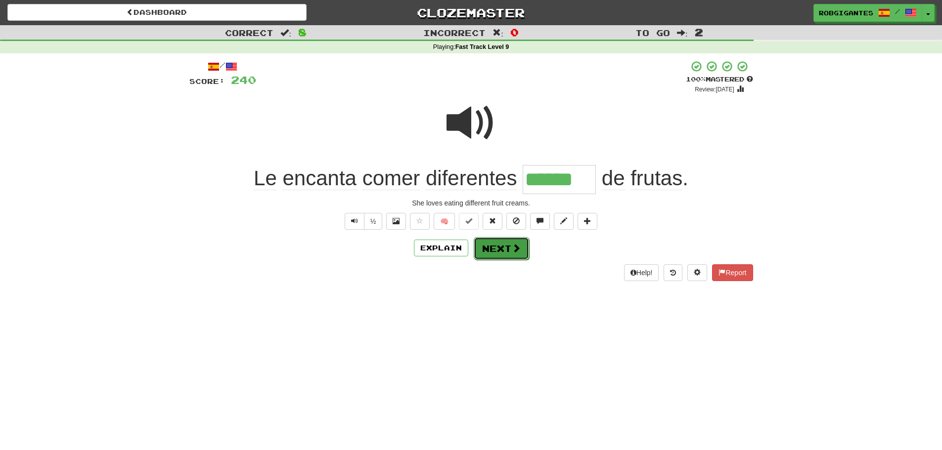
click at [482, 246] on button "Next" at bounding box center [501, 248] width 55 height 23
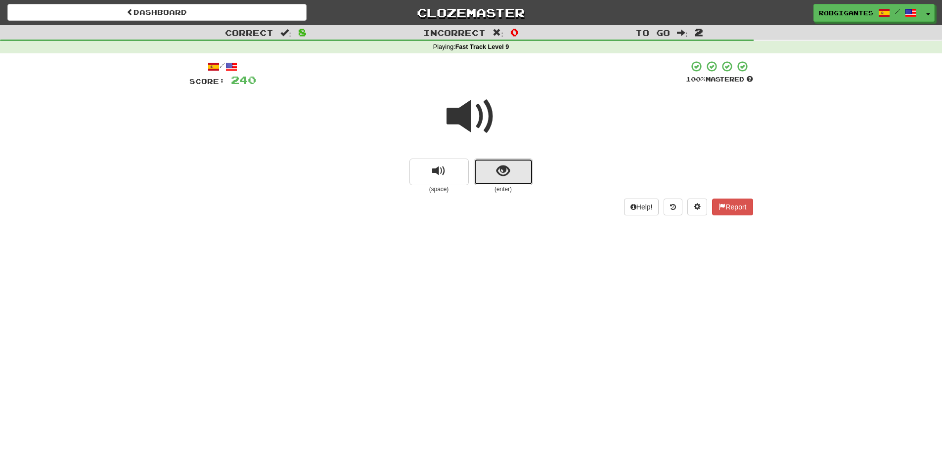
click at [495, 172] on button "show sentence" at bounding box center [503, 172] width 59 height 27
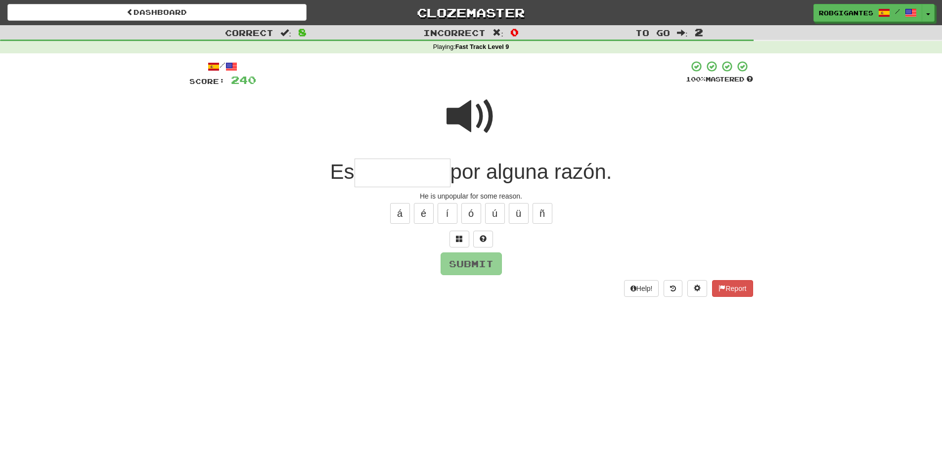
click at [469, 116] on span at bounding box center [470, 116] width 49 height 49
click at [363, 173] on input "text" at bounding box center [402, 173] width 96 height 29
click at [470, 118] on span at bounding box center [470, 116] width 49 height 49
click at [468, 109] on span at bounding box center [470, 116] width 49 height 49
click at [372, 170] on input "*" at bounding box center [402, 173] width 96 height 29
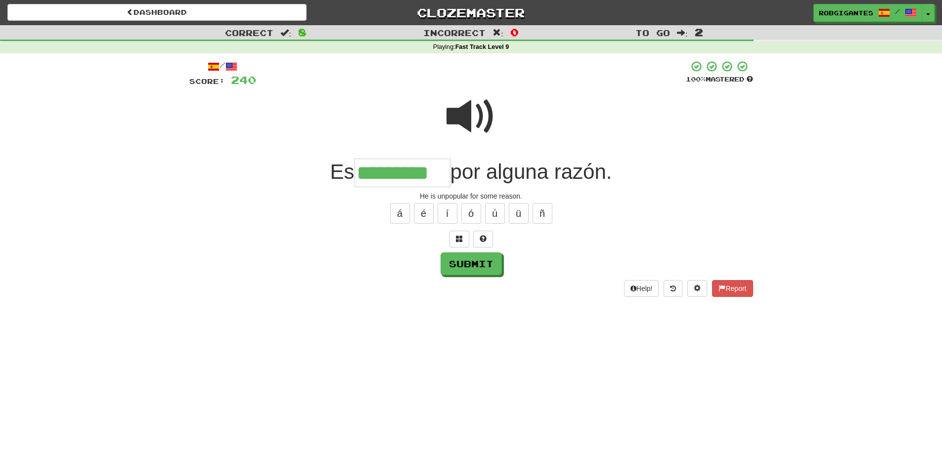
type input "*********"
click at [464, 109] on span at bounding box center [470, 116] width 49 height 49
click at [467, 115] on span at bounding box center [470, 116] width 49 height 49
click at [455, 112] on span at bounding box center [470, 116] width 49 height 49
click at [464, 111] on span at bounding box center [470, 116] width 49 height 49
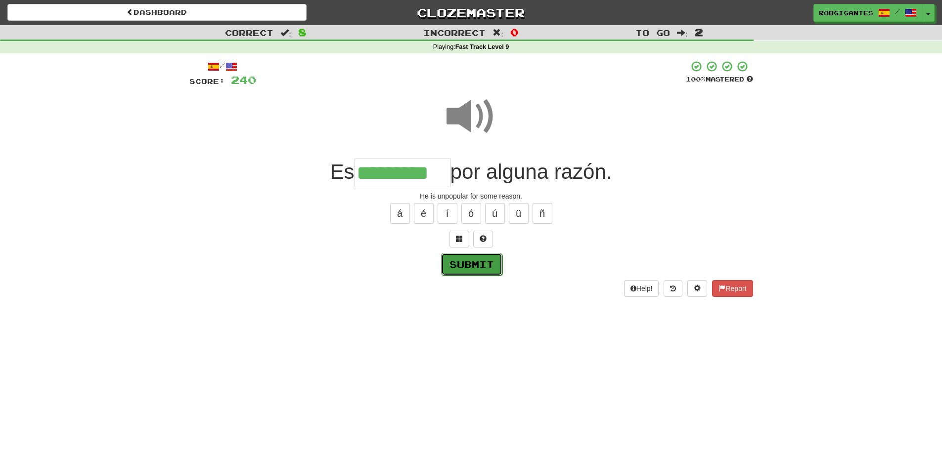
click at [473, 261] on button "Submit" at bounding box center [471, 264] width 61 height 23
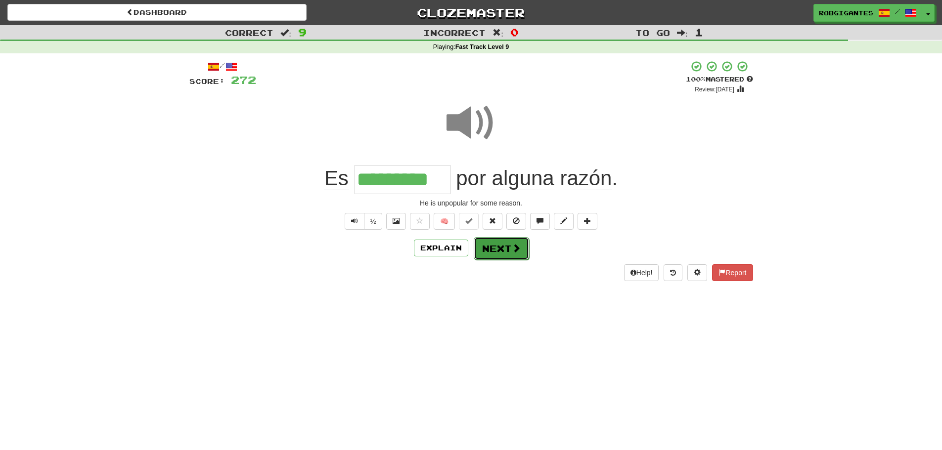
click at [502, 246] on button "Next" at bounding box center [501, 248] width 55 height 23
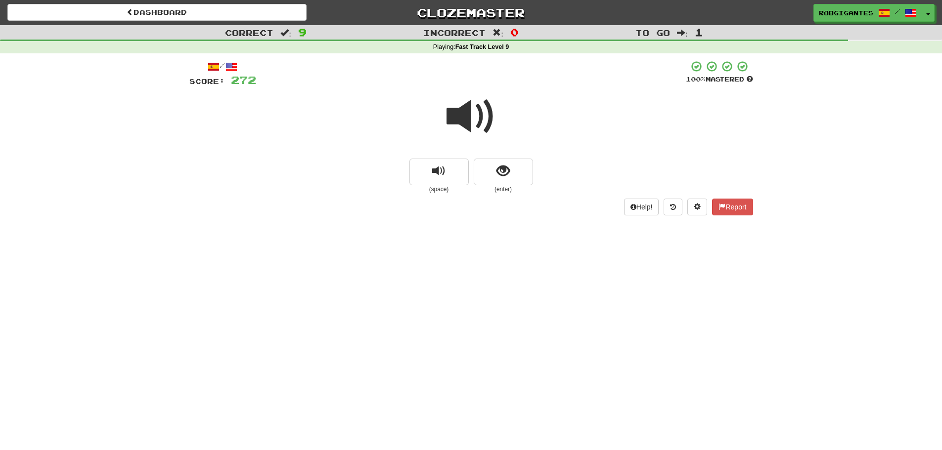
click at [460, 114] on span at bounding box center [470, 116] width 49 height 49
click at [463, 116] on span at bounding box center [470, 116] width 49 height 49
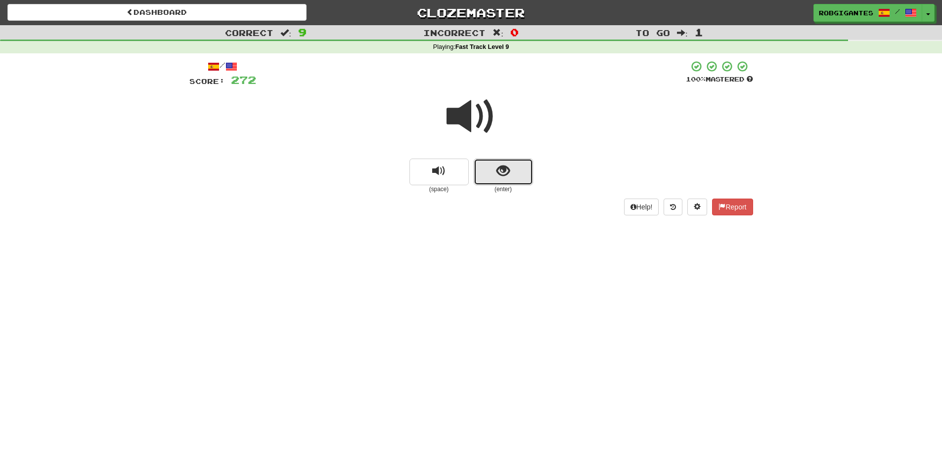
click at [487, 171] on button "show sentence" at bounding box center [503, 172] width 59 height 27
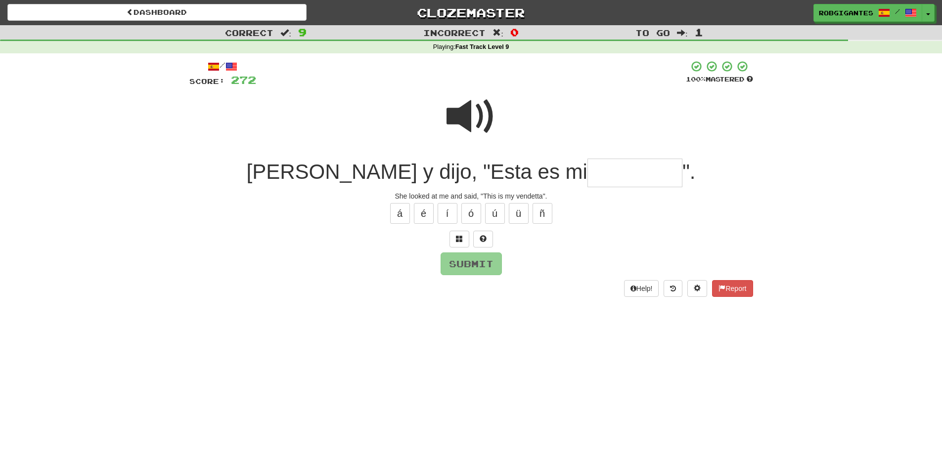
click at [463, 107] on span at bounding box center [470, 116] width 49 height 49
click at [593, 171] on input "text" at bounding box center [634, 173] width 95 height 29
type input "********"
click at [468, 111] on span at bounding box center [470, 116] width 49 height 49
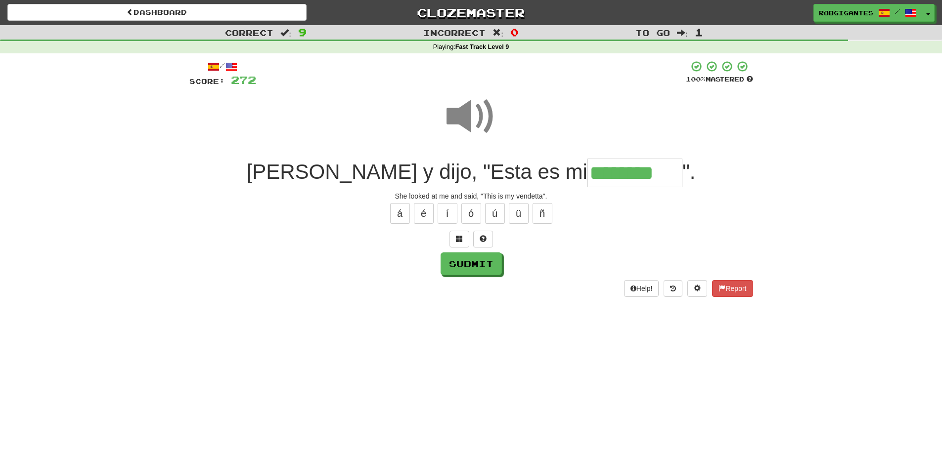
click at [467, 111] on span at bounding box center [470, 116] width 49 height 49
click at [471, 262] on button "Submit" at bounding box center [471, 264] width 61 height 23
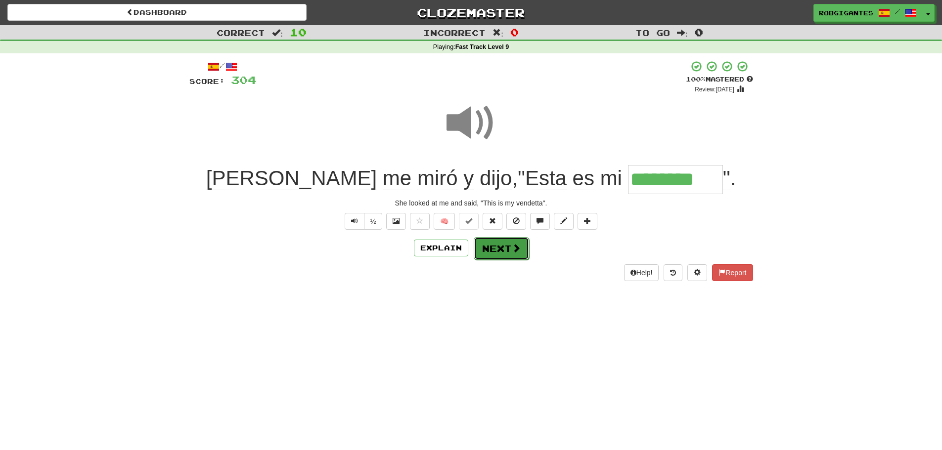
click at [506, 251] on button "Next" at bounding box center [501, 248] width 55 height 23
